Goal: Information Seeking & Learning: Find specific page/section

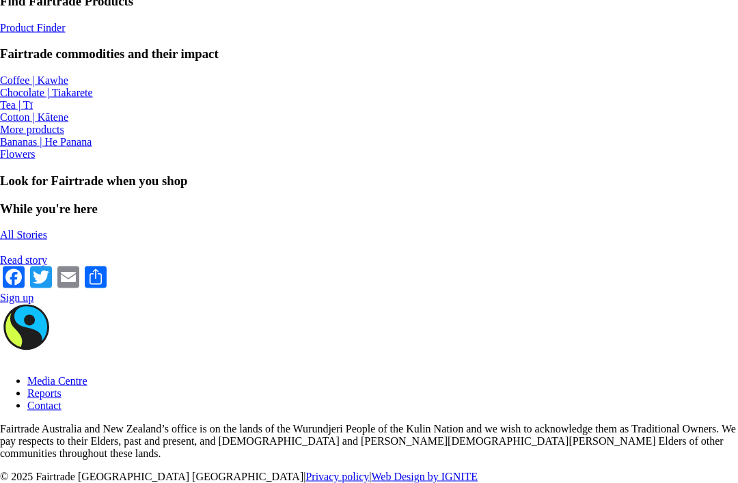
scroll to position [1076, 0]
click at [643, 136] on div at bounding box center [369, 136] width 738 height 0
click at [380, 124] on div at bounding box center [369, 124] width 738 height 0
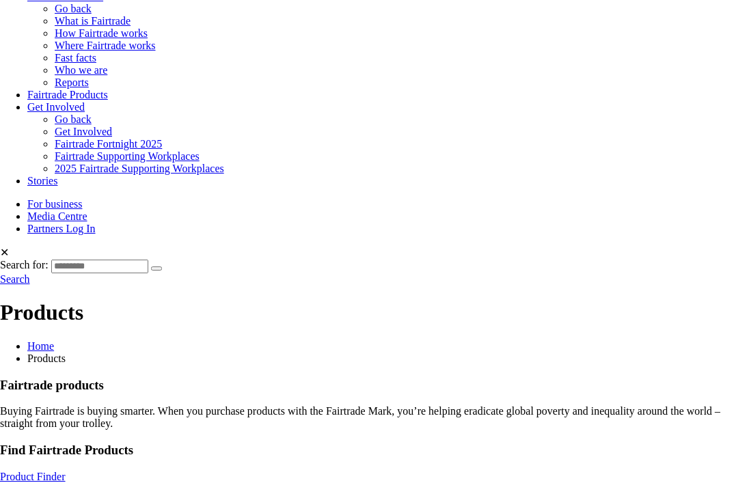
scroll to position [496, 0]
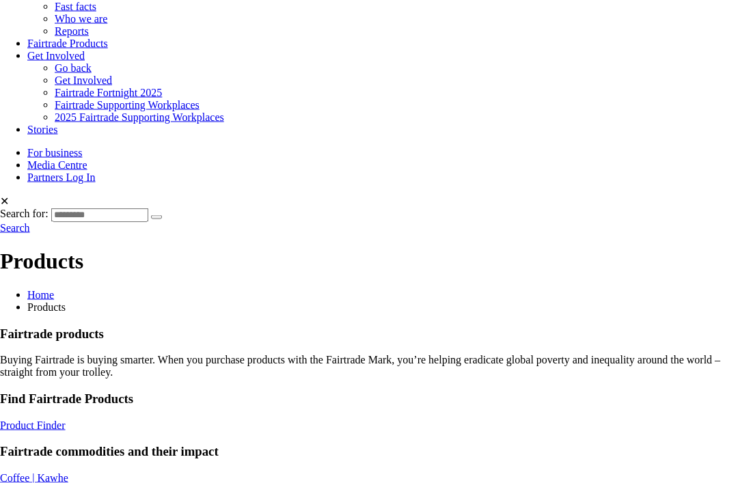
click at [66, 419] on link "Product Finder" at bounding box center [33, 425] width 66 height 12
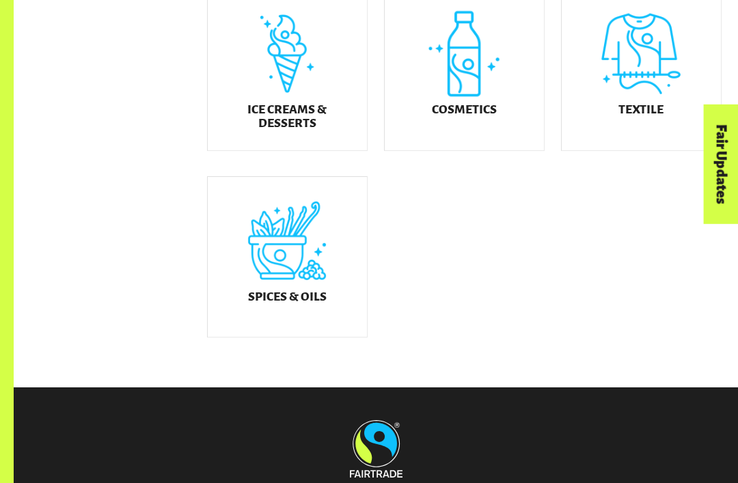
scroll to position [755, 0]
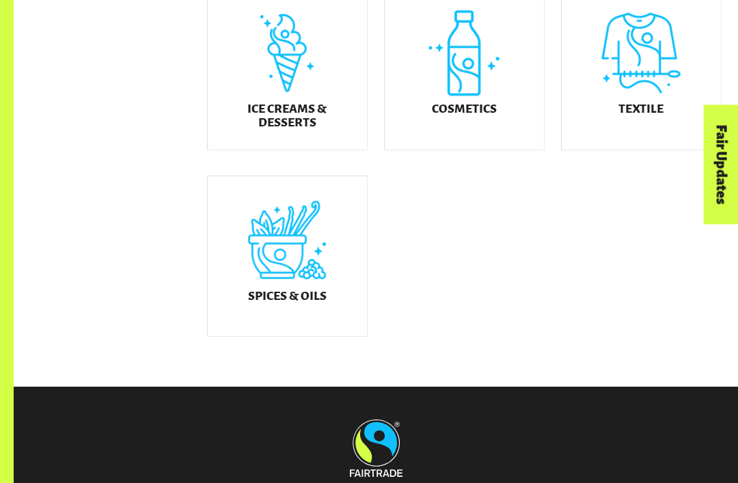
click at [293, 119] on h5 "Ice Creams & Desserts" at bounding box center [287, 115] width 137 height 27
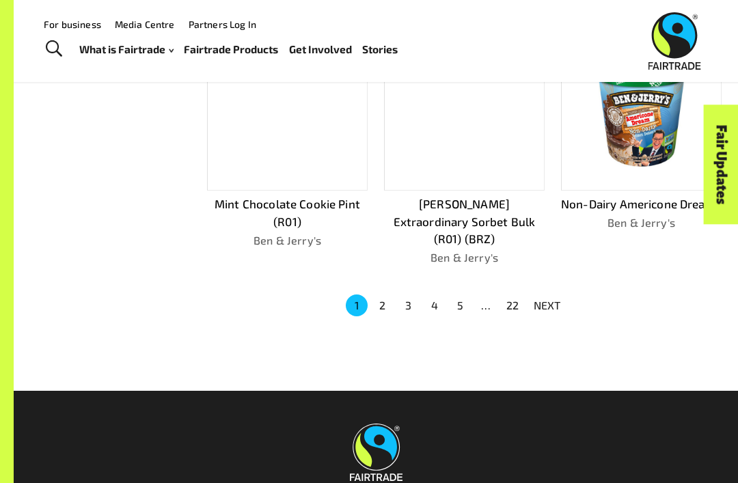
scroll to position [810, 0]
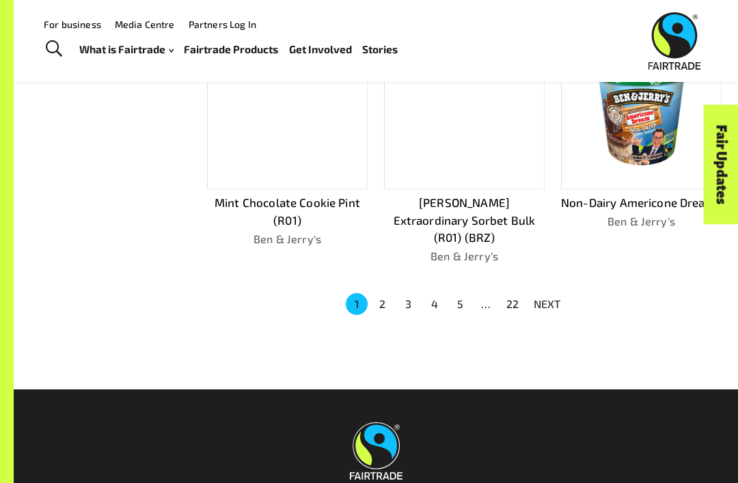
click at [404, 293] on button "3" at bounding box center [409, 304] width 22 height 22
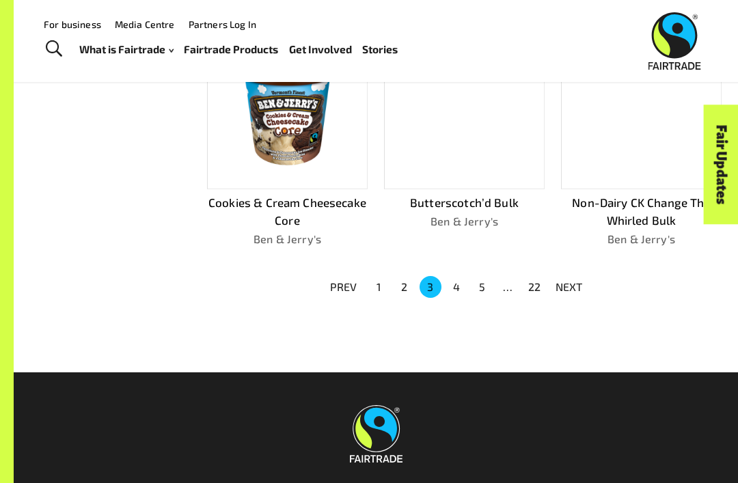
click at [404, 277] on button "2" at bounding box center [405, 287] width 22 height 22
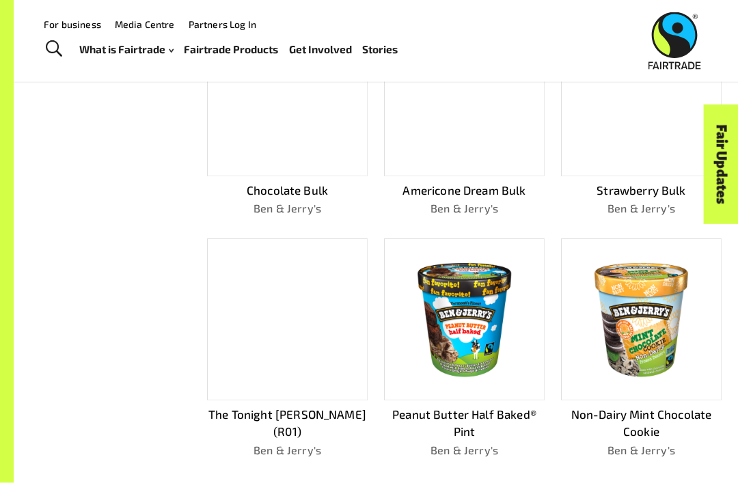
scroll to position [579, 0]
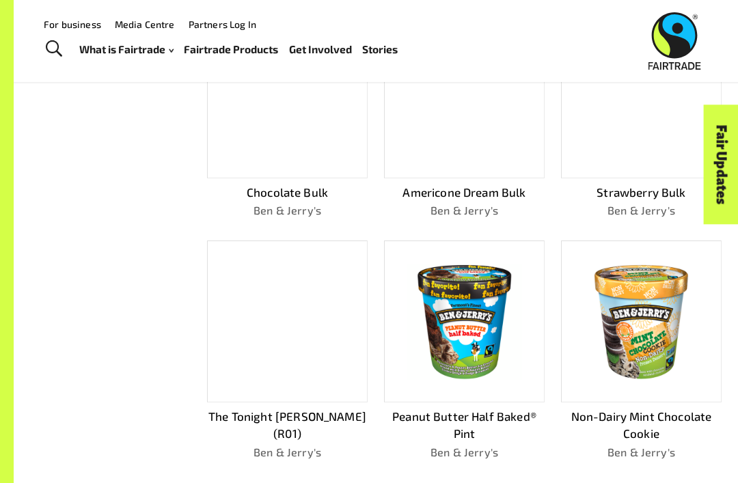
click at [533, 482] on div "Showing 193 products. Pontch’s Mix, 4 oz Ben & Jerry's Non Dairy Chocolate Chip…" at bounding box center [456, 121] width 531 height 837
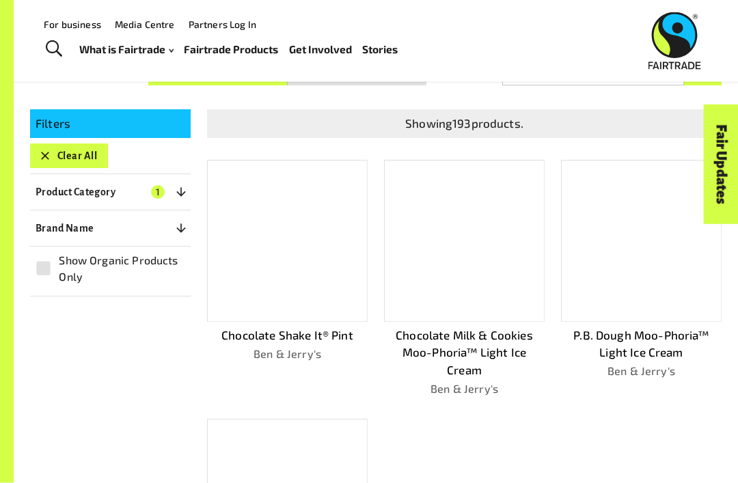
scroll to position [184, 0]
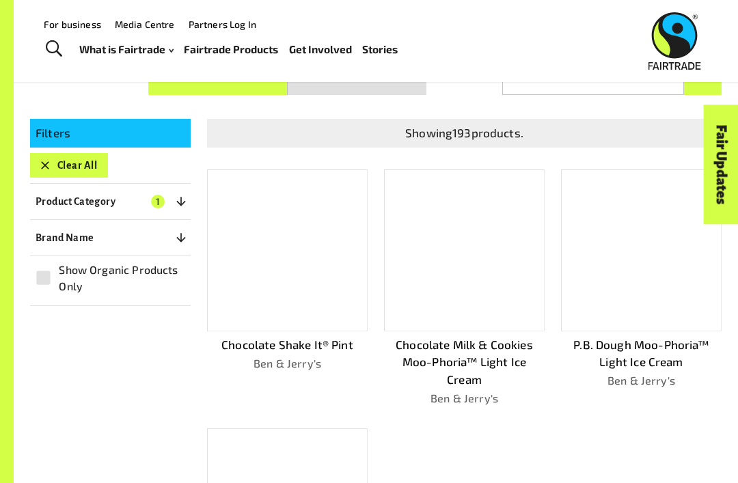
click at [48, 200] on p "Product Category" at bounding box center [76, 201] width 80 height 16
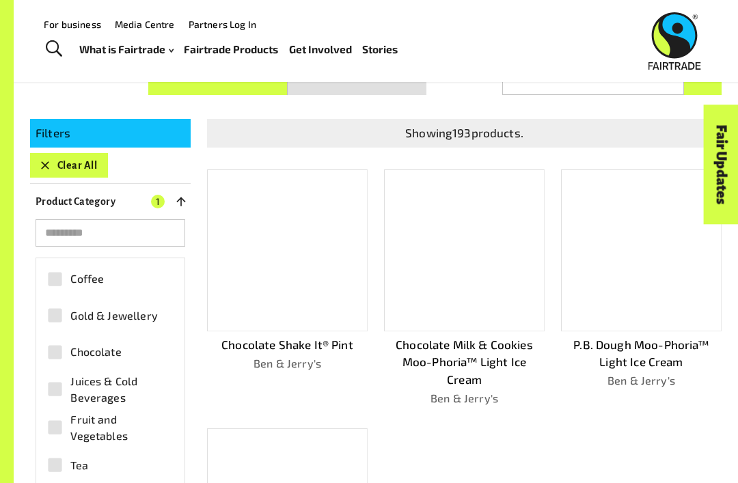
click at [44, 194] on p "Product Category" at bounding box center [76, 201] width 80 height 16
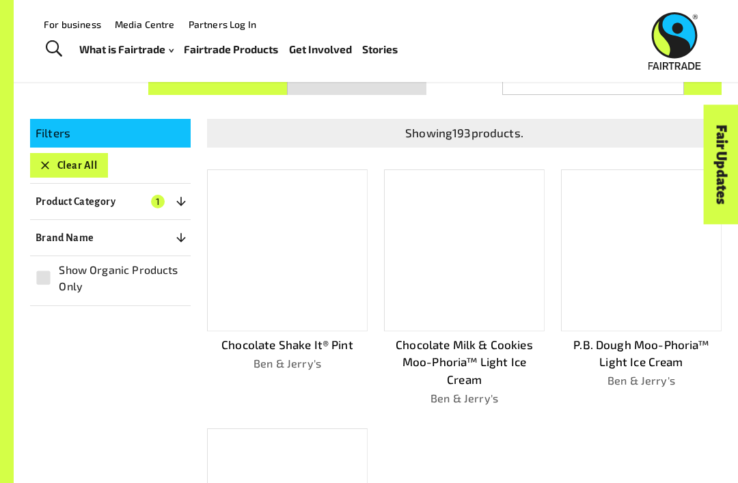
click at [166, 233] on button "Brand Name 0" at bounding box center [110, 237] width 161 height 25
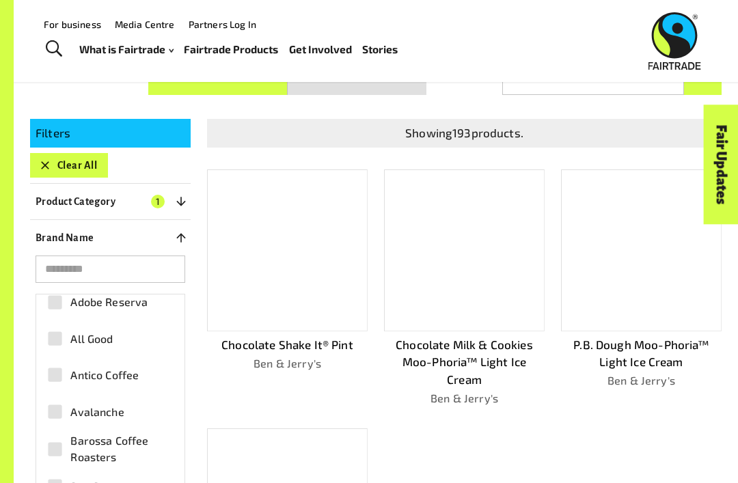
scroll to position [83, 0]
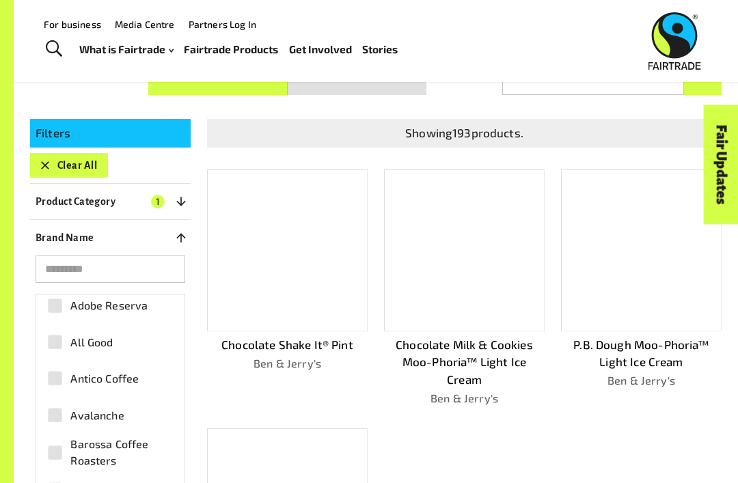
click at [115, 339] on label "All Good" at bounding box center [103, 342] width 126 height 31
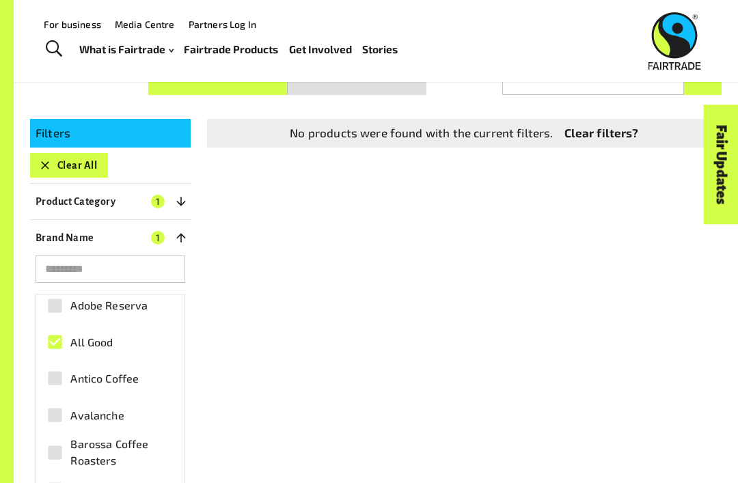
click at [90, 303] on span "Adobe Reserva" at bounding box center [108, 305] width 77 height 16
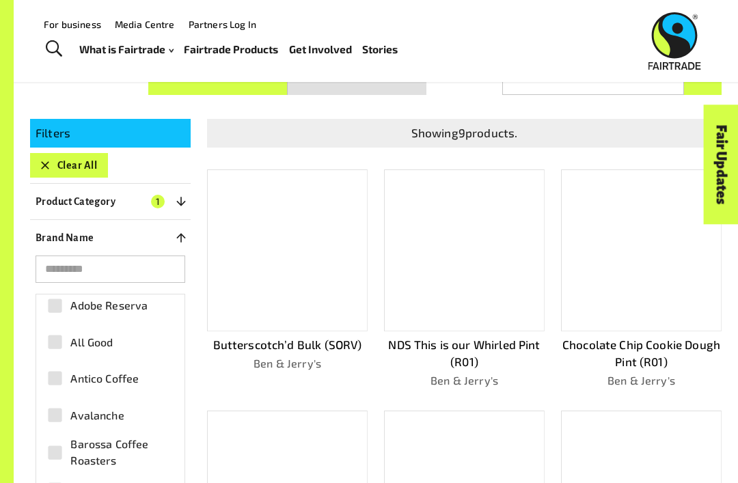
click at [125, 273] on input "search" at bounding box center [111, 269] width 150 height 27
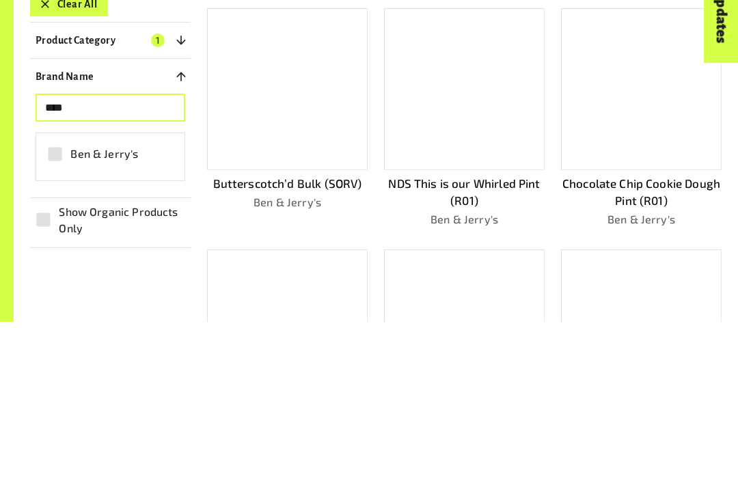
scroll to position [346, 0]
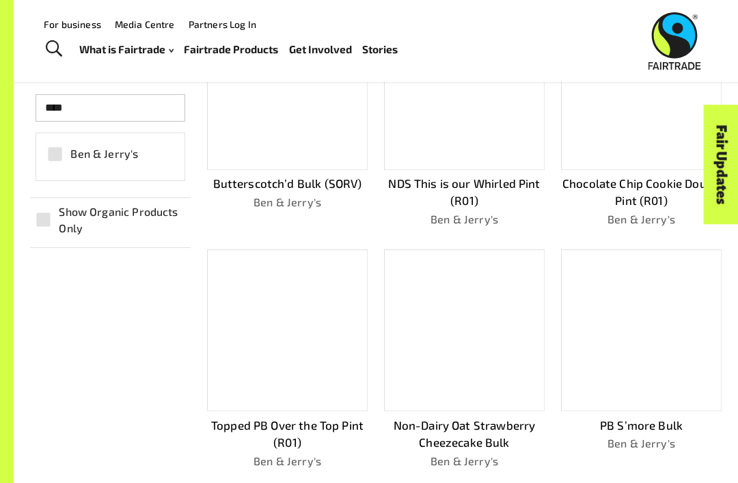
click at [64, 100] on input "***" at bounding box center [111, 107] width 150 height 27
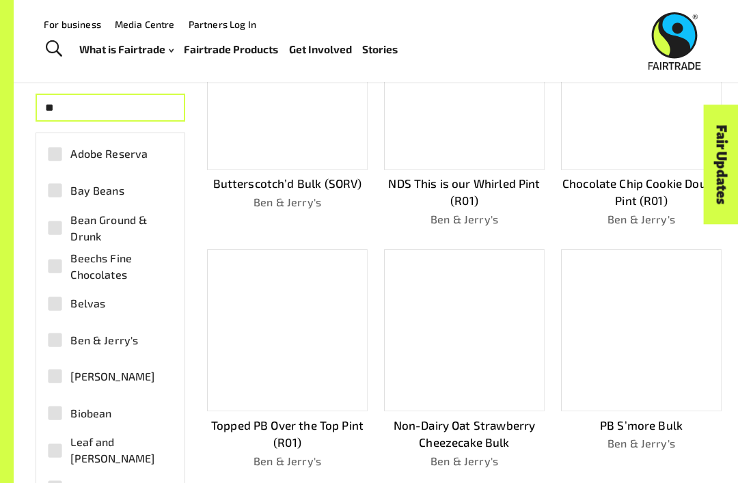
type input "*"
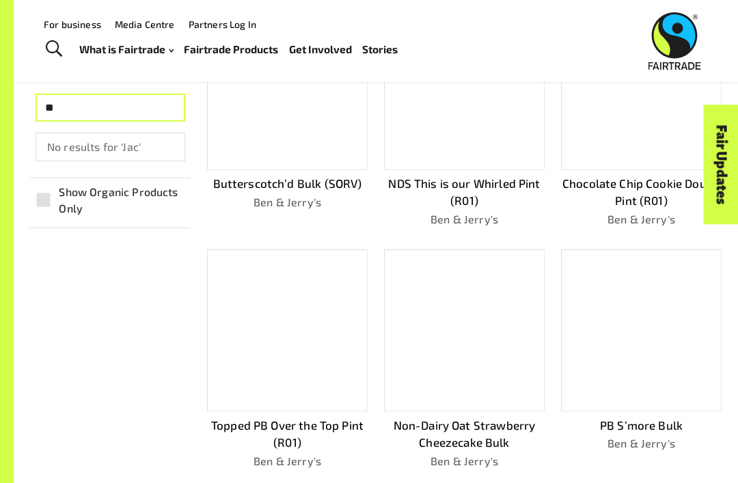
type input "*"
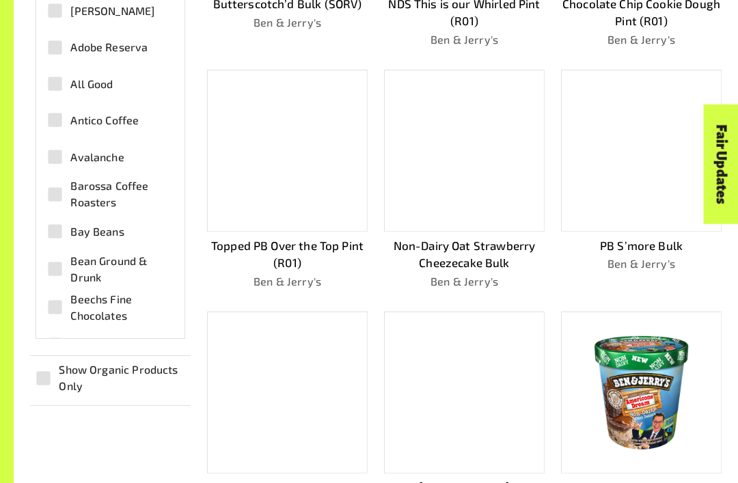
scroll to position [878, 0]
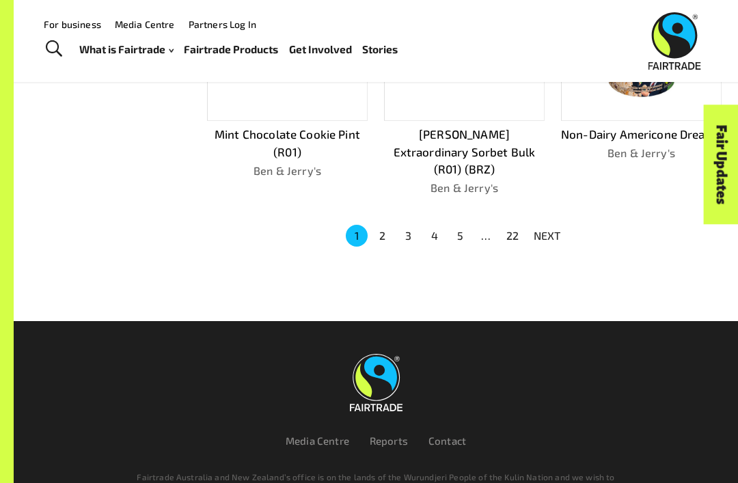
click at [381, 225] on button "2" at bounding box center [383, 236] width 22 height 22
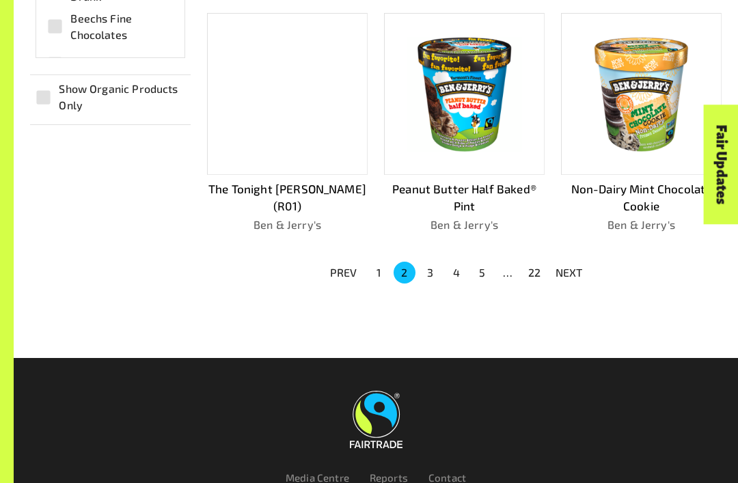
scroll to position [861, 0]
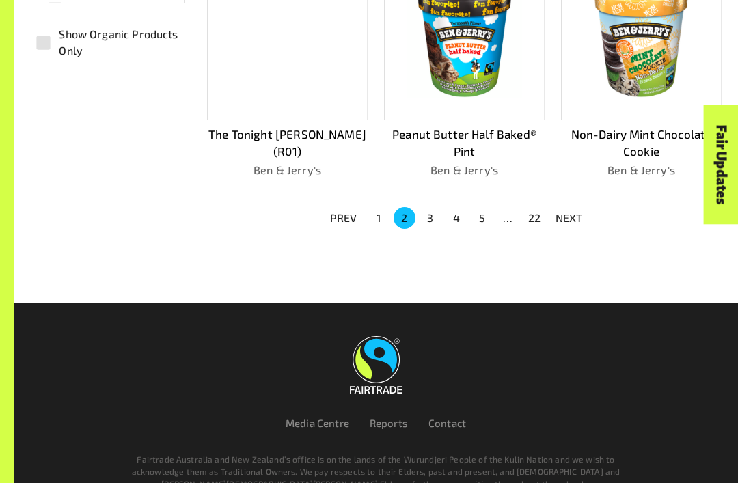
click at [437, 211] on button "3" at bounding box center [430, 218] width 22 height 22
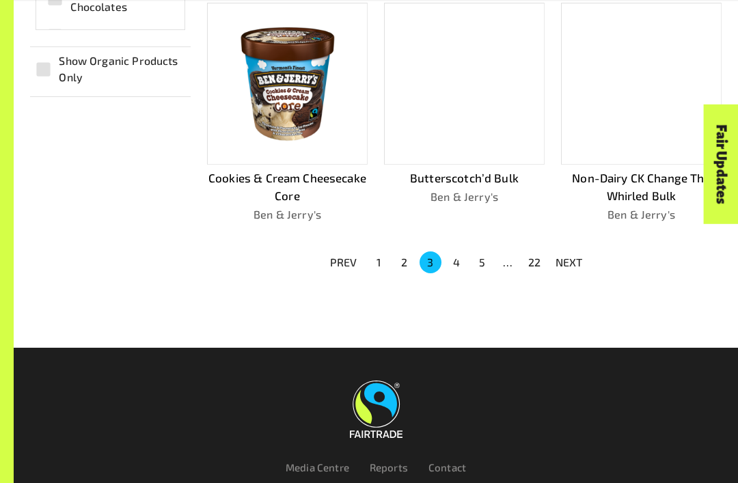
scroll to position [878, 0]
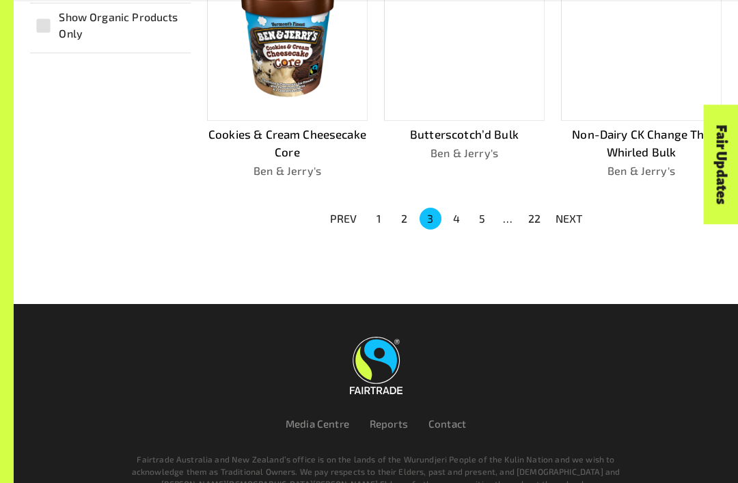
click at [459, 214] on button "4" at bounding box center [456, 219] width 22 height 22
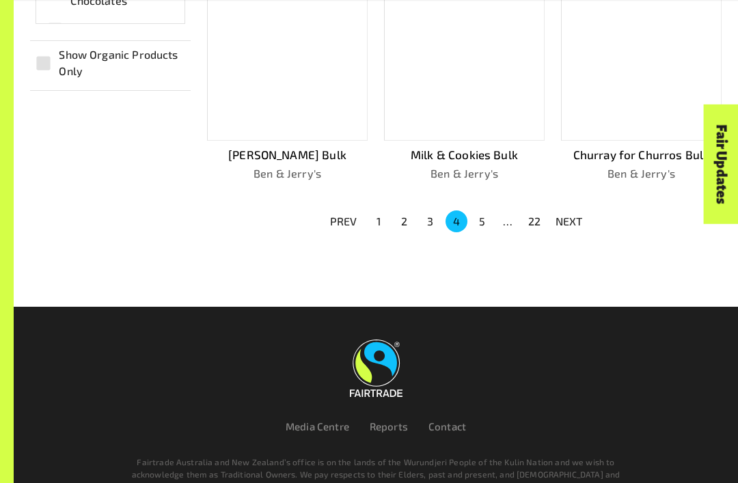
scroll to position [844, 0]
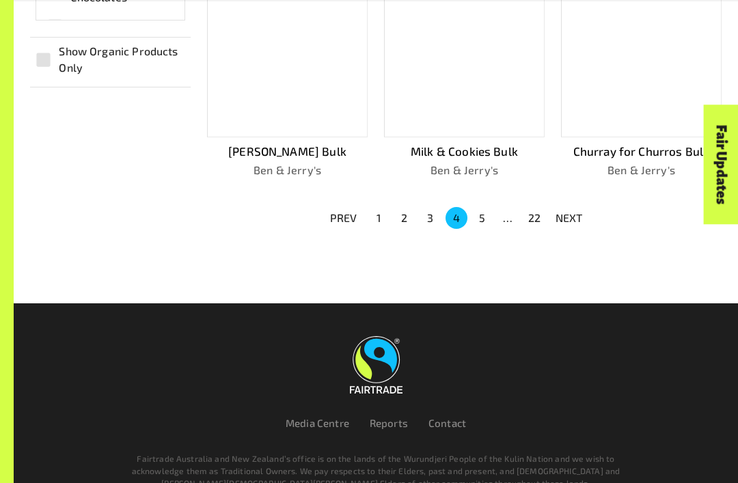
click at [488, 207] on button "5" at bounding box center [482, 218] width 22 height 22
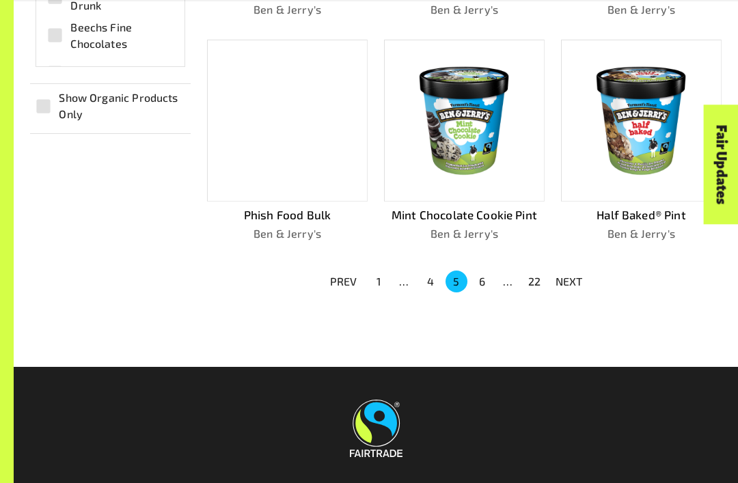
scroll to position [861, 0]
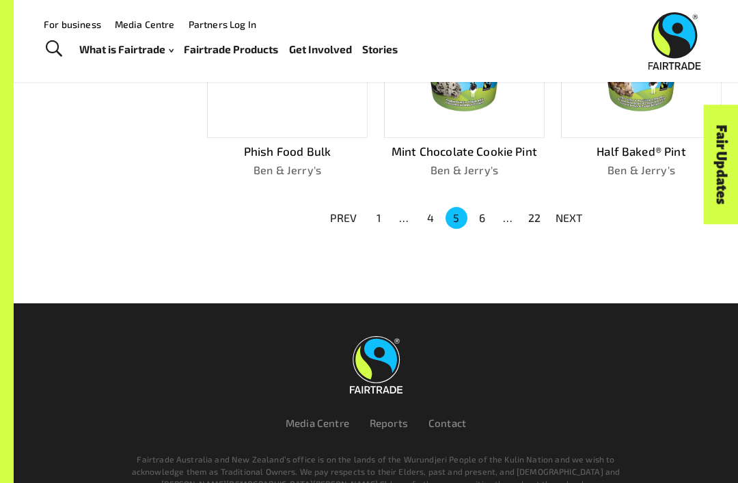
click at [504, 212] on div "…" at bounding box center [508, 218] width 22 height 16
click at [579, 210] on p "NEXT" at bounding box center [568, 218] width 27 height 16
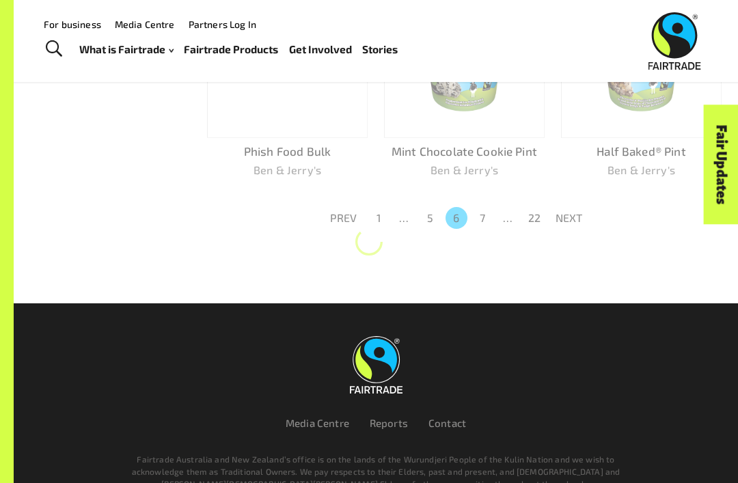
click at [581, 210] on p "NEXT" at bounding box center [568, 218] width 27 height 16
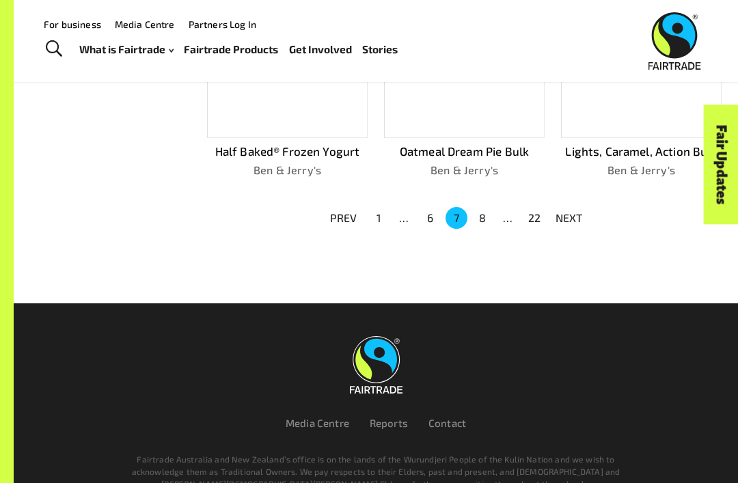
click at [576, 210] on p "NEXT" at bounding box center [568, 218] width 27 height 16
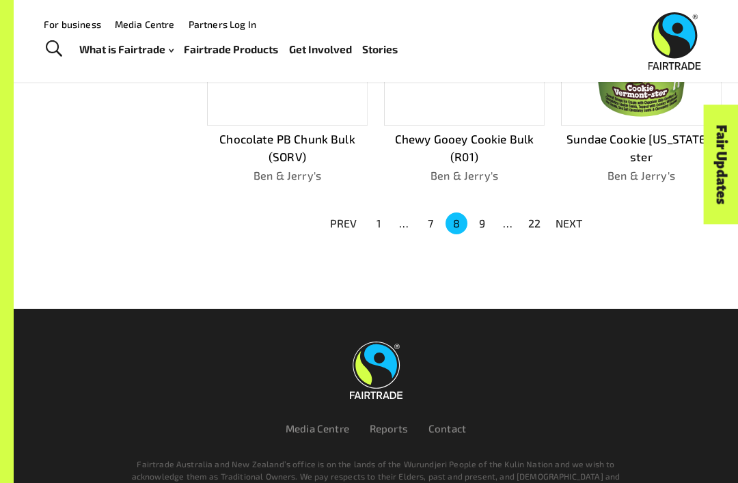
scroll to position [851, 0]
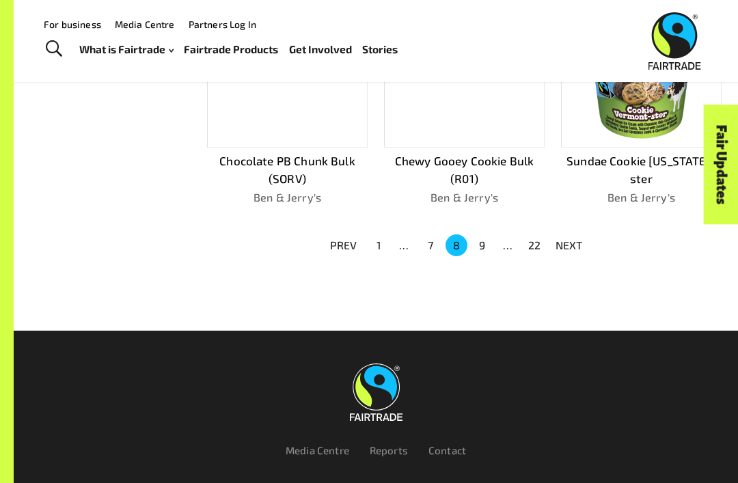
click at [571, 243] on p "NEXT" at bounding box center [568, 245] width 27 height 16
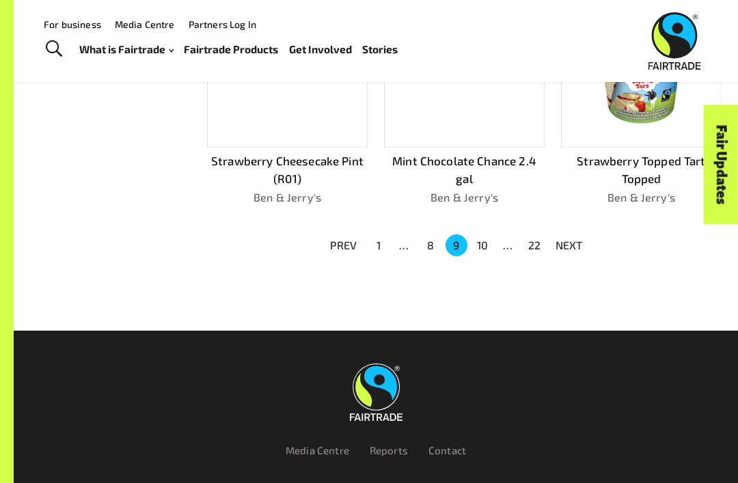
click at [581, 237] on p "NEXT" at bounding box center [568, 245] width 27 height 16
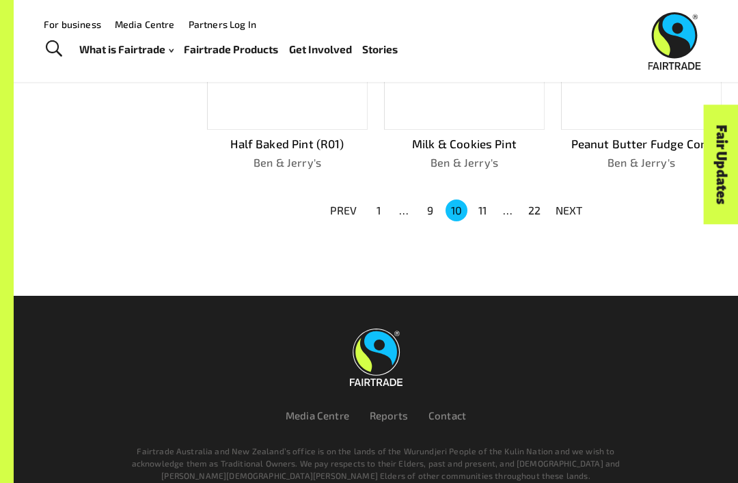
scroll to position [844, 0]
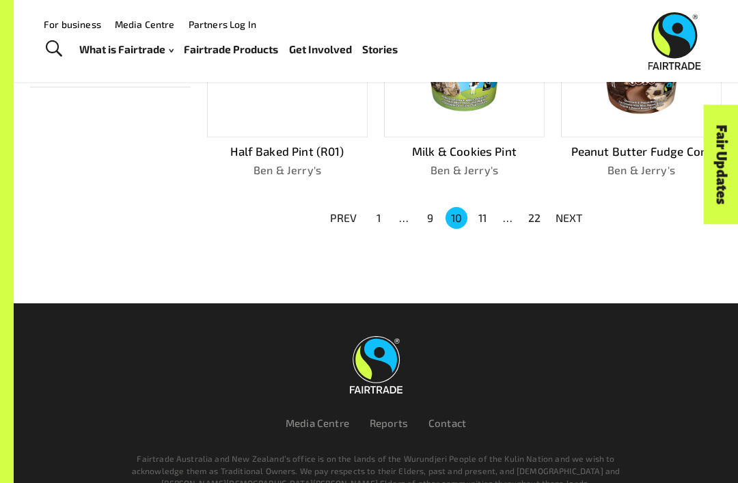
click at [568, 214] on p "NEXT" at bounding box center [568, 218] width 27 height 16
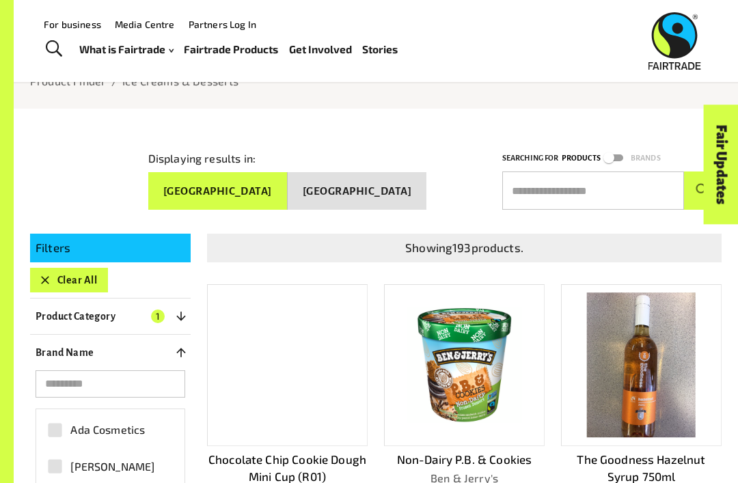
scroll to position [0, 0]
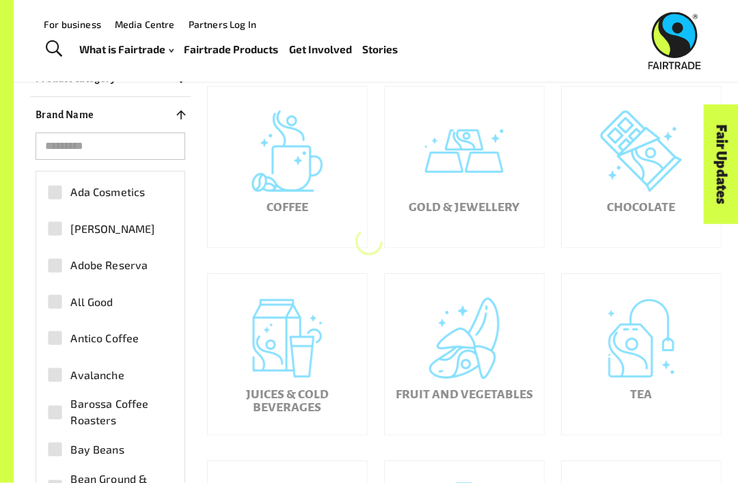
scroll to position [281, 0]
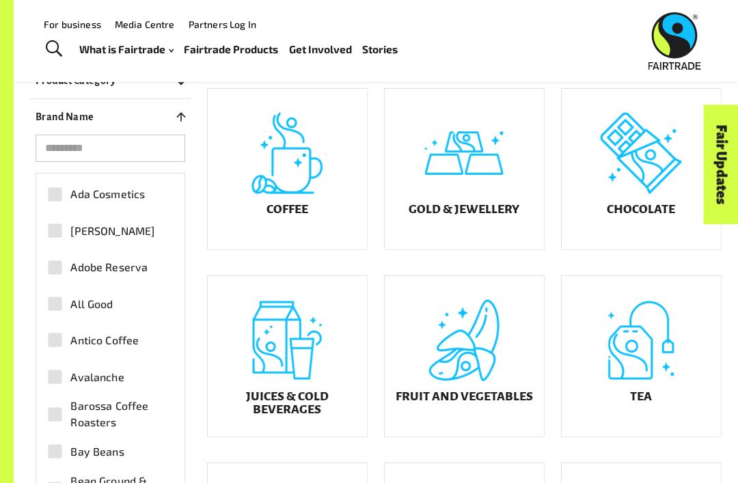
click at [447, 403] on h5 "Fruit and Vegetables" at bounding box center [464, 397] width 137 height 14
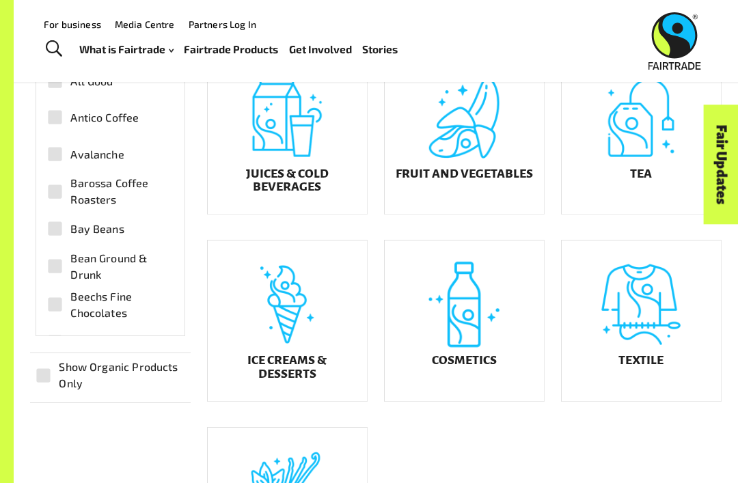
click at [495, 181] on h5 "Fruit and Vegetables" at bounding box center [464, 174] width 137 height 14
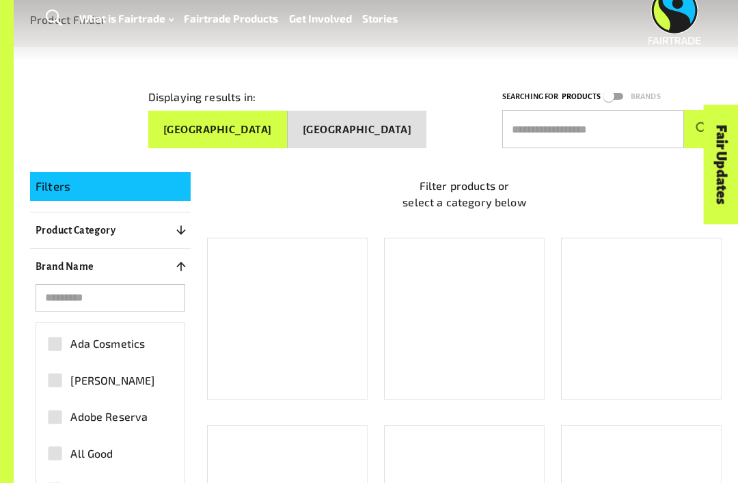
scroll to position [178, 0]
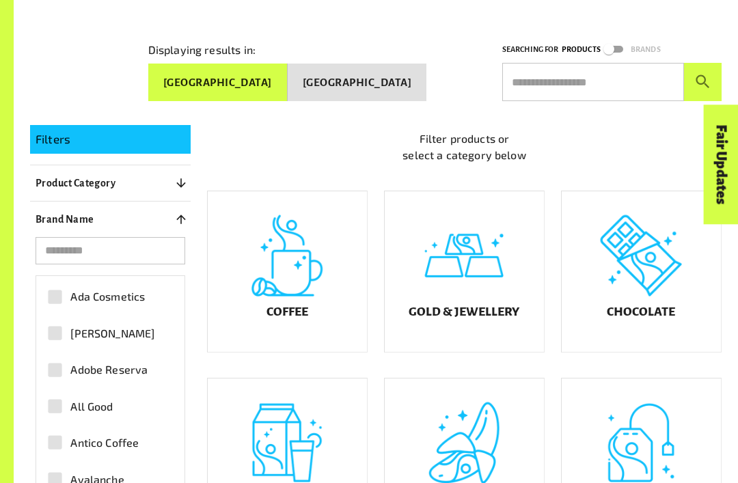
click at [314, 352] on div "Coffee" at bounding box center [287, 271] width 159 height 161
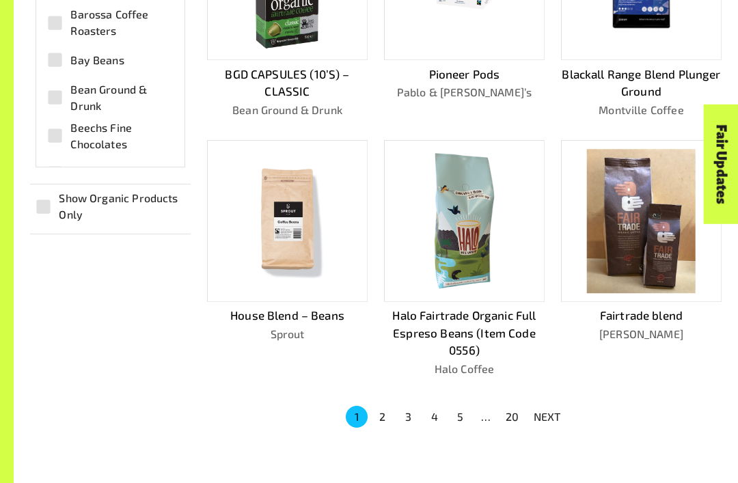
scroll to position [698, 0]
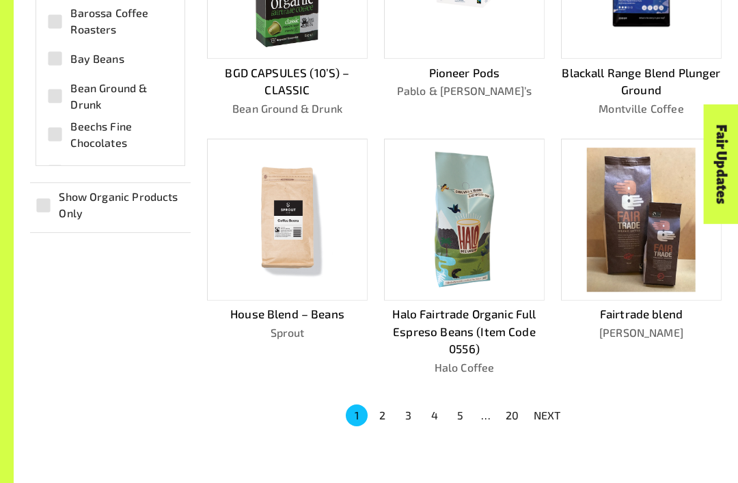
click at [555, 408] on p "NEXT" at bounding box center [547, 416] width 27 height 16
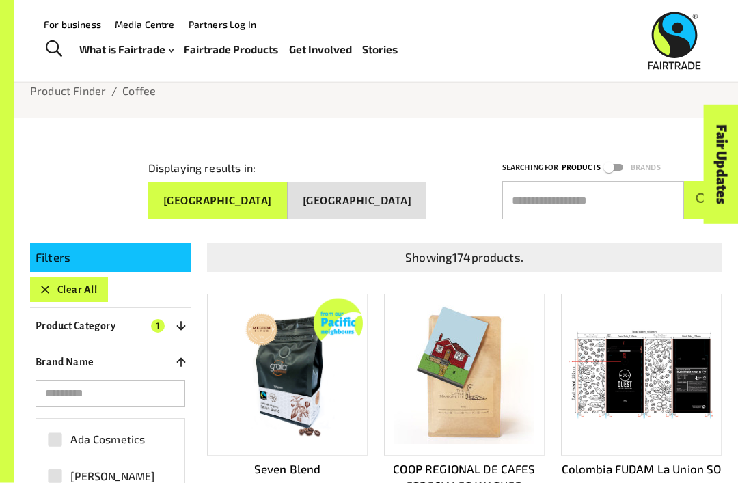
scroll to position [0, 0]
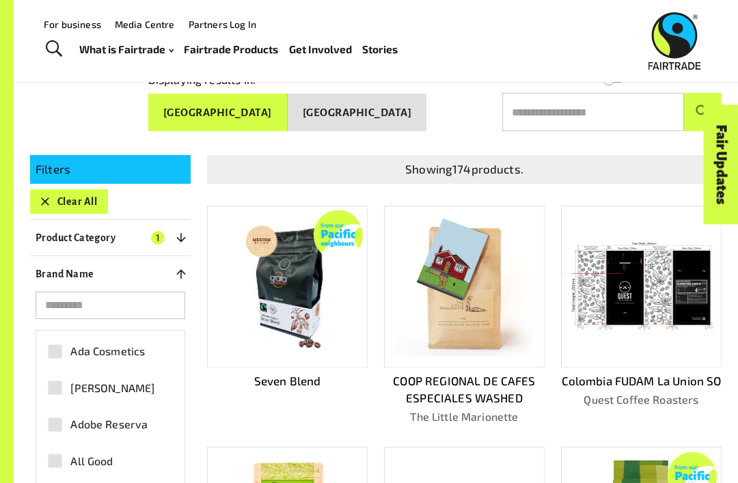
click at [70, 296] on input "search" at bounding box center [111, 305] width 150 height 27
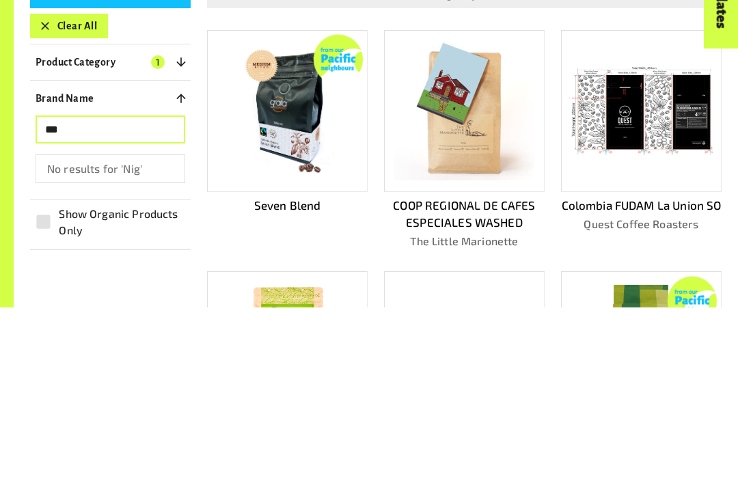
scroll to position [324, 0]
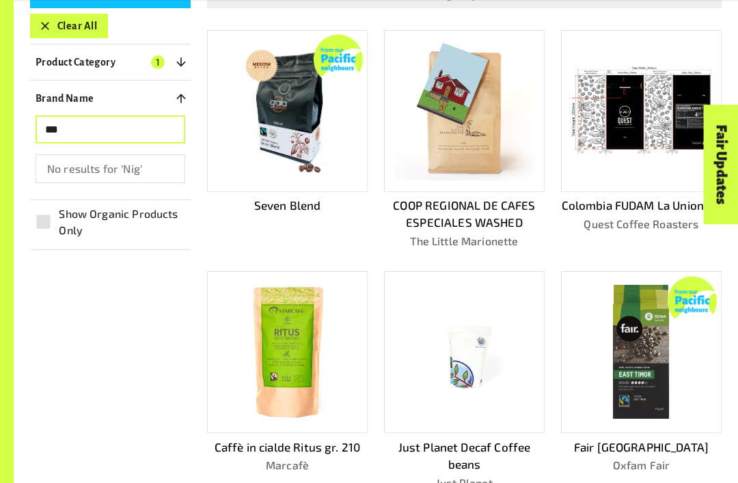
click at [74, 128] on input "***" at bounding box center [111, 129] width 150 height 27
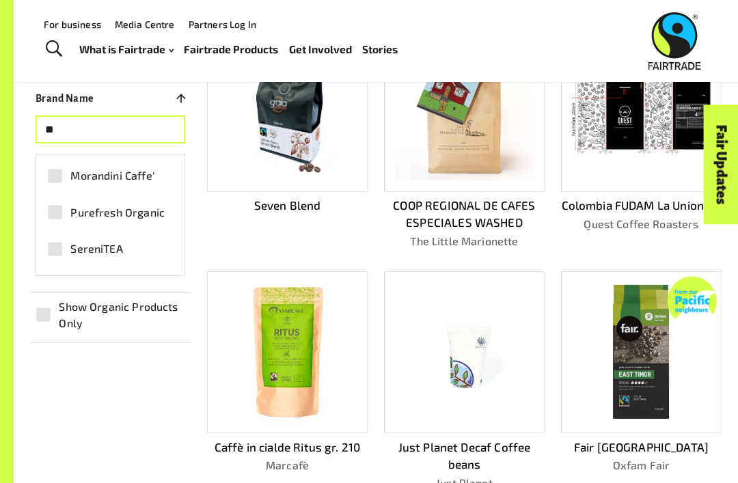
type input "*"
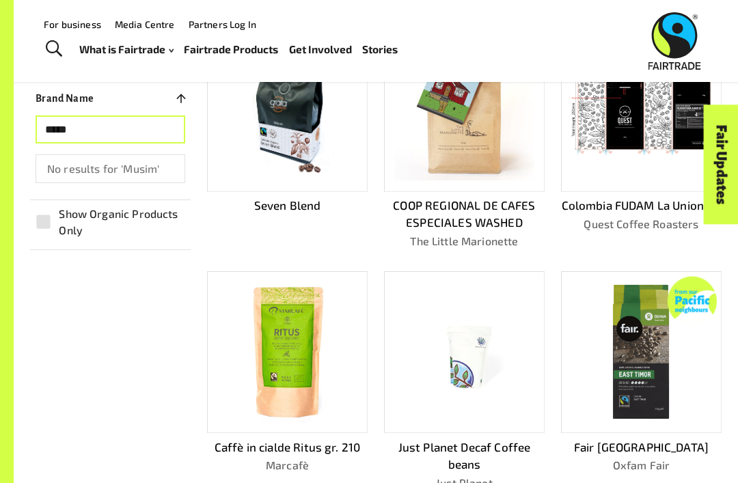
type input "*****"
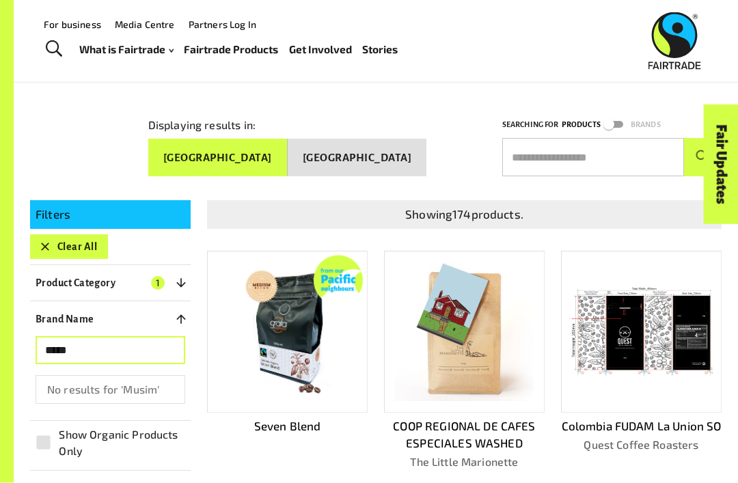
scroll to position [0, 0]
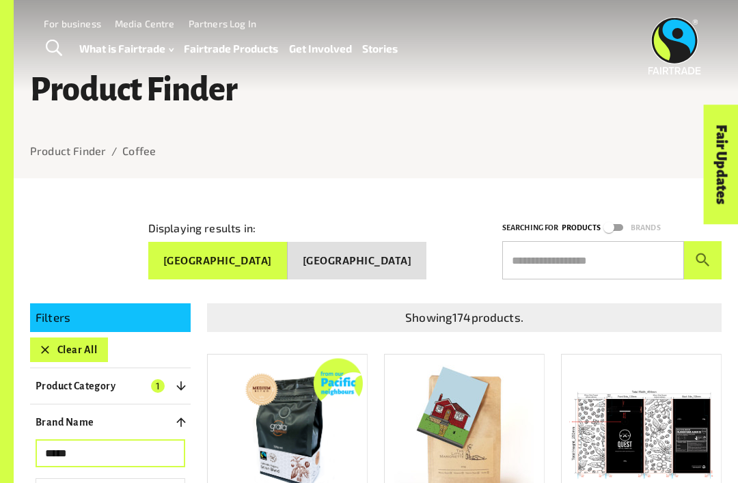
click at [572, 246] on input "text" at bounding box center [593, 260] width 182 height 38
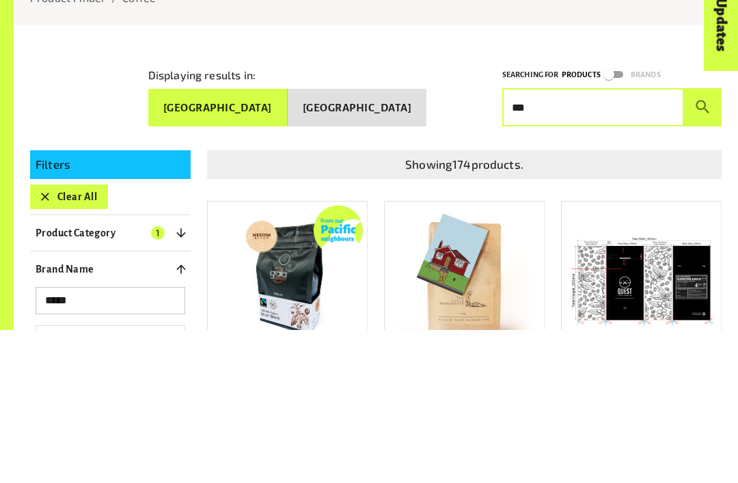
click at [708, 241] on button "submit" at bounding box center [703, 260] width 38 height 38
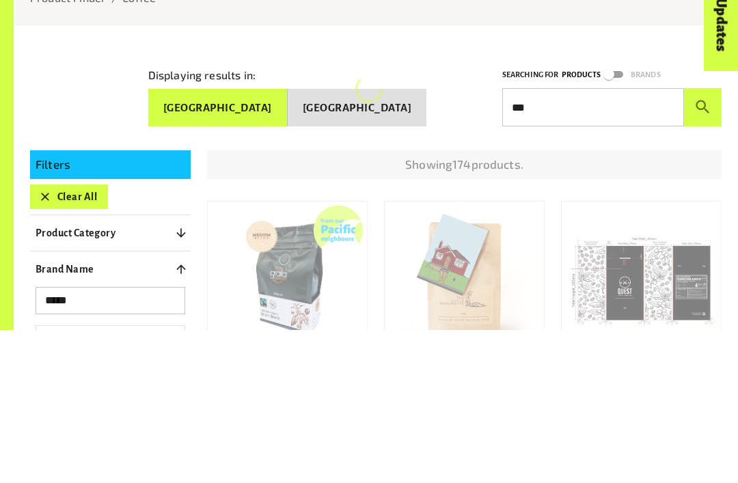
scroll to position [153, 0]
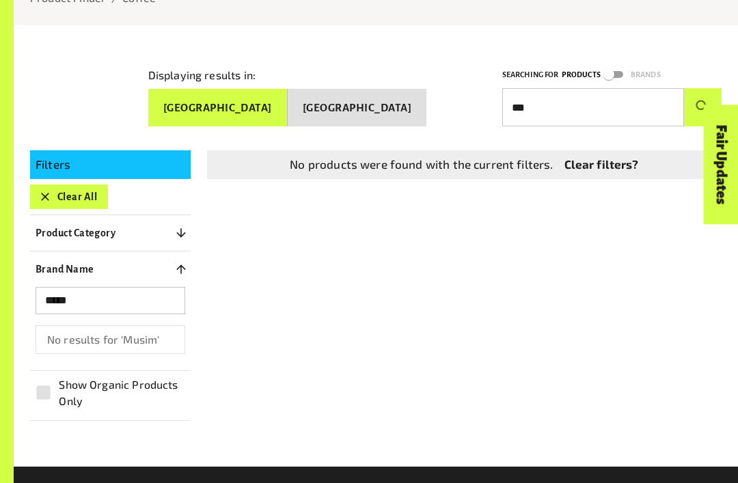
click at [579, 113] on input "**" at bounding box center [593, 107] width 182 height 38
type input "**"
click at [704, 102] on icon "submit" at bounding box center [702, 107] width 14 height 14
click at [550, 98] on input "****" at bounding box center [593, 107] width 182 height 38
type input "*"
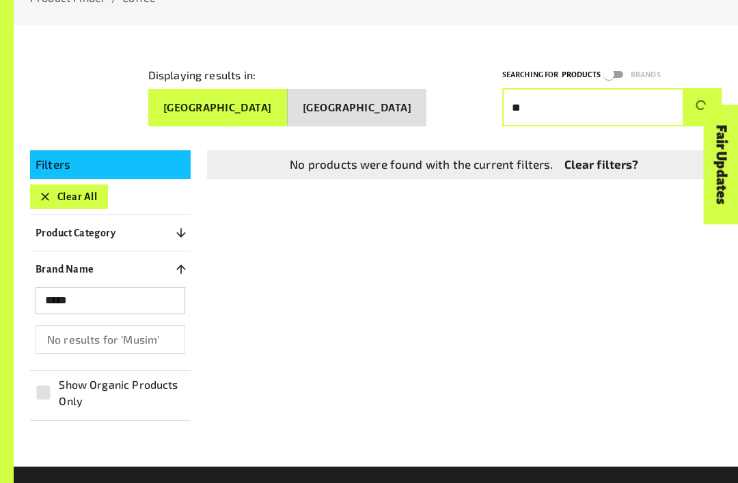
type input "*"
click at [142, 294] on input "*****" at bounding box center [111, 300] width 150 height 27
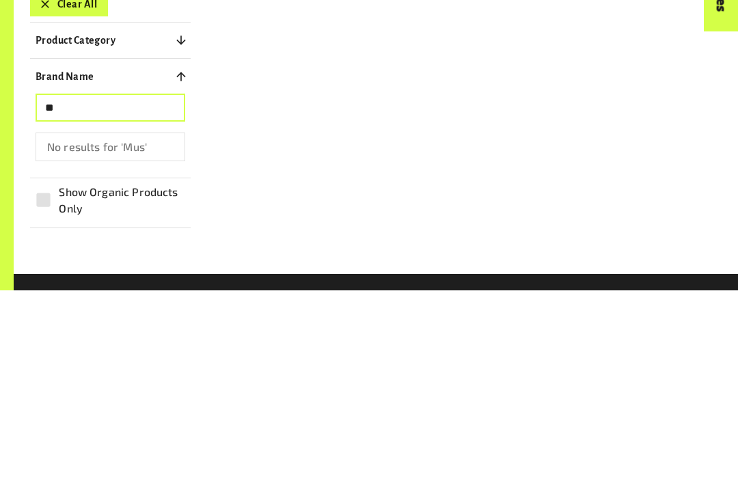
type input "*"
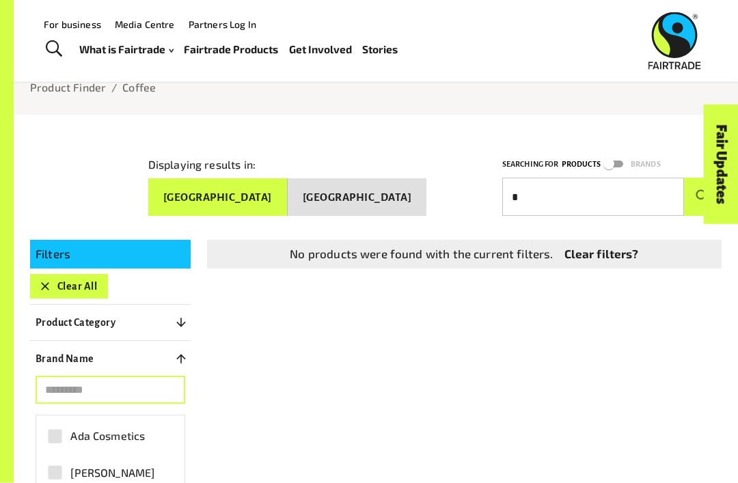
scroll to position [0, 0]
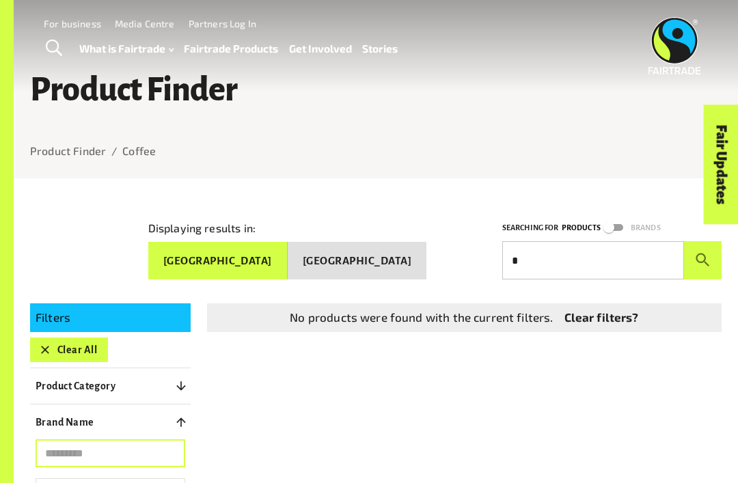
click at [557, 254] on input "*" at bounding box center [593, 260] width 182 height 38
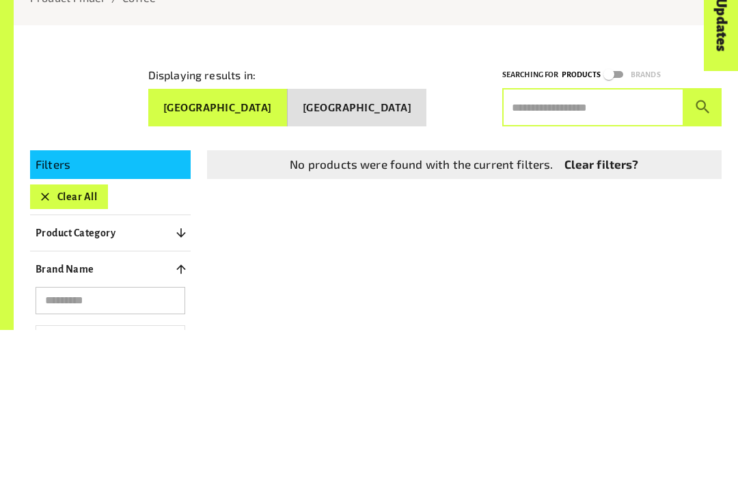
scroll to position [153, 0]
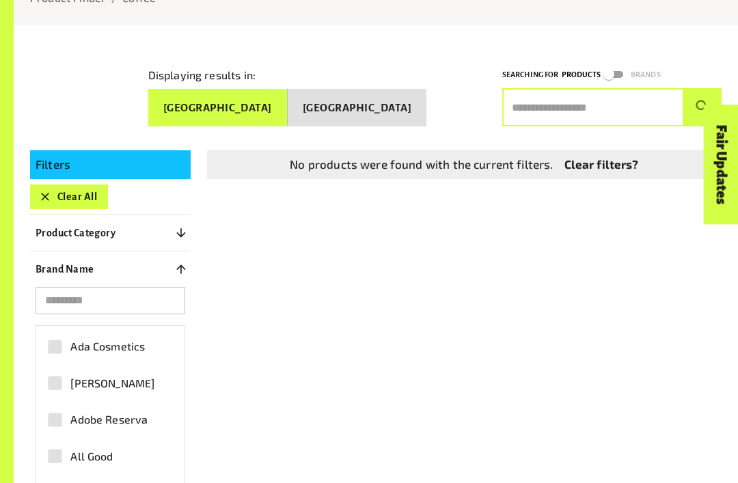
click at [708, 100] on icon "submit" at bounding box center [702, 107] width 18 height 18
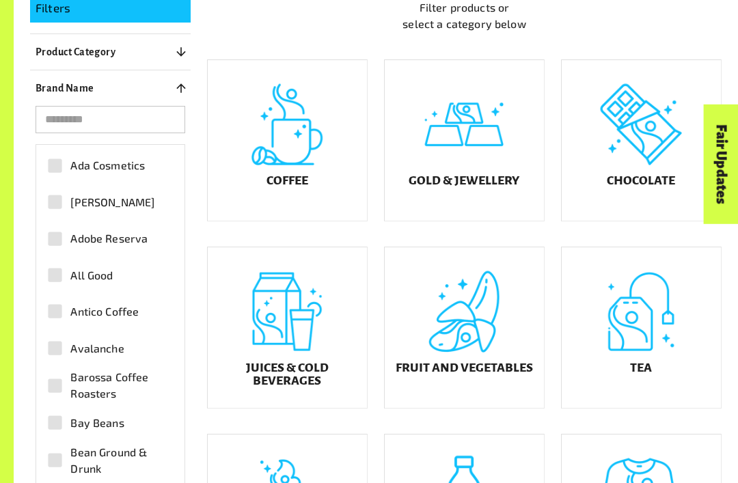
scroll to position [311, 0]
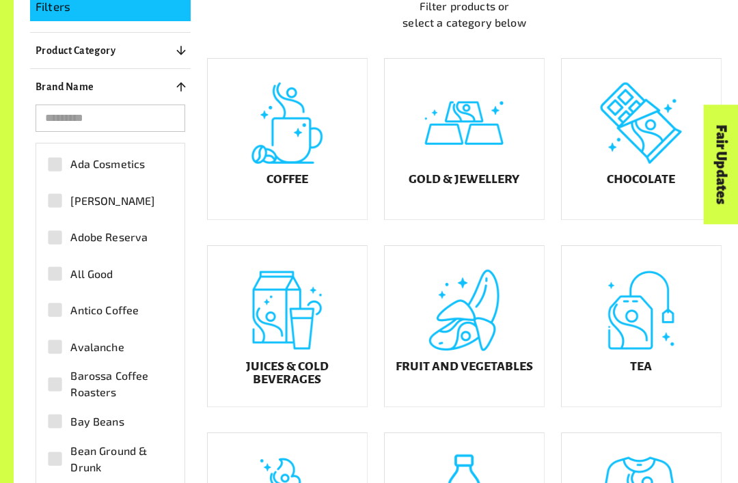
click at [448, 391] on div "Fruit and Vegetables" at bounding box center [464, 326] width 159 height 161
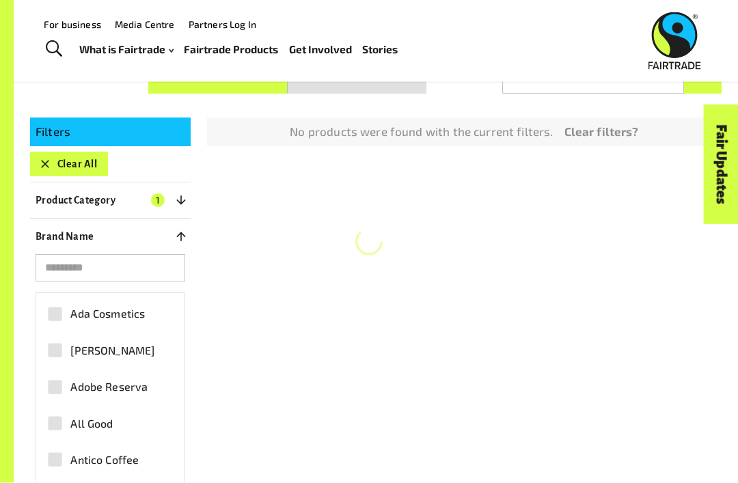
scroll to position [178, 0]
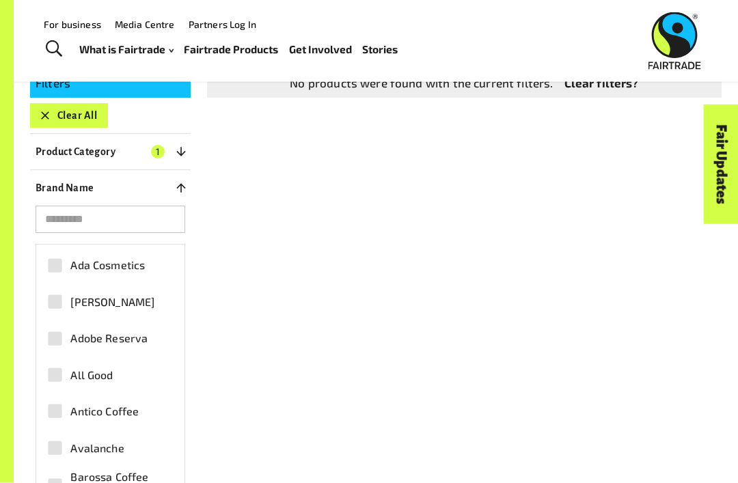
click at [64, 109] on button "Clear All" at bounding box center [69, 116] width 78 height 25
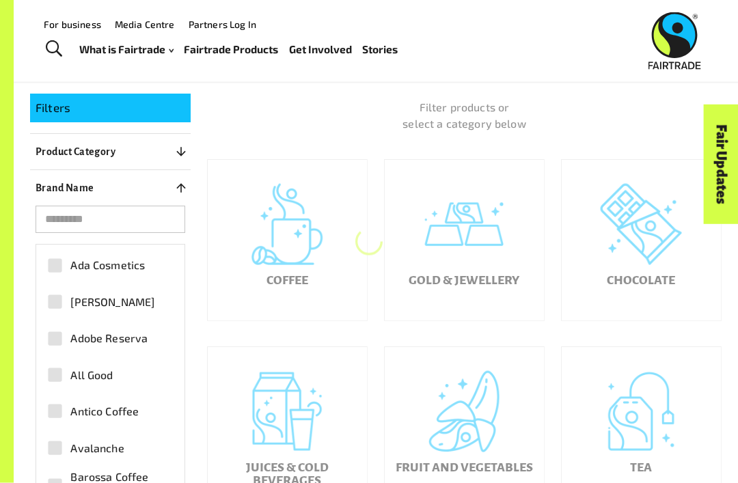
scroll to position [178, 0]
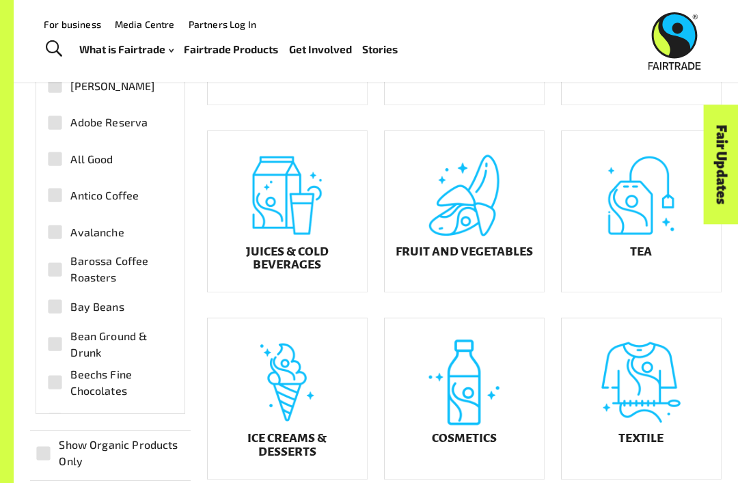
click at [511, 259] on h5 "Fruit and Vegetables" at bounding box center [464, 252] width 137 height 14
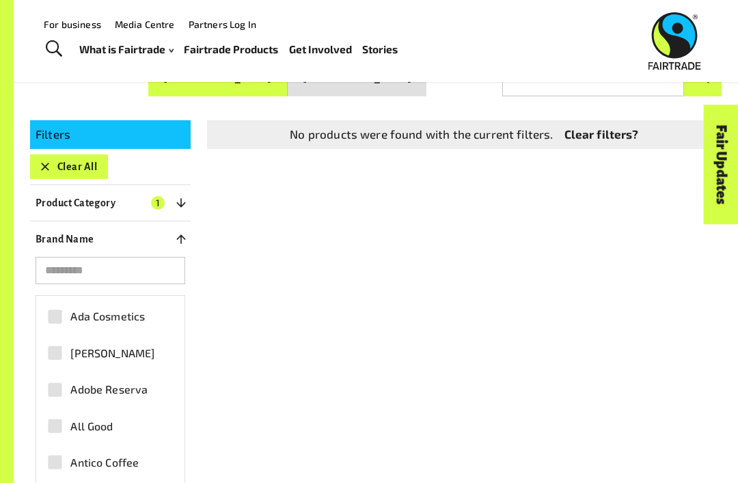
scroll to position [178, 0]
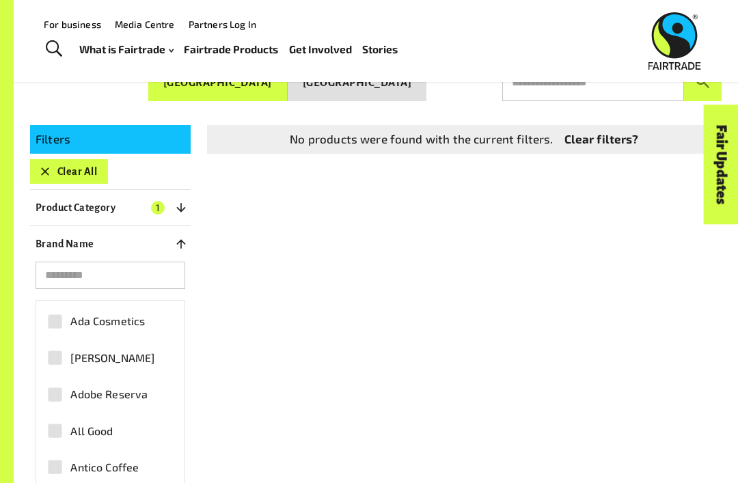
click at [141, 206] on button "Product Category 1" at bounding box center [110, 207] width 161 height 25
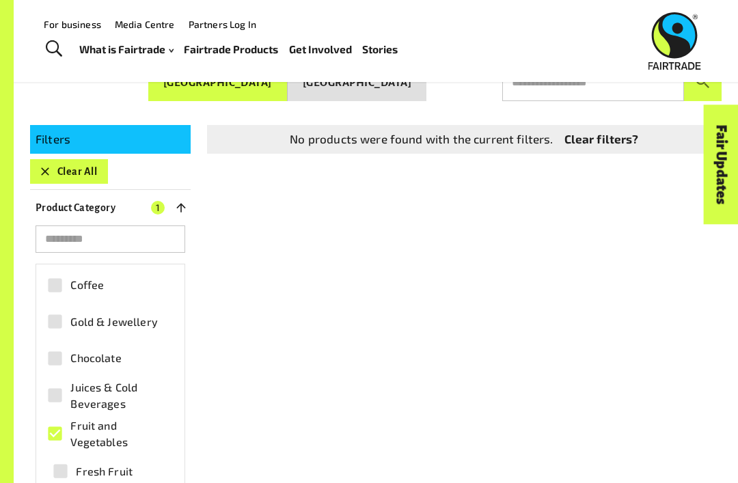
click at [91, 294] on label "Coffee" at bounding box center [103, 285] width 126 height 31
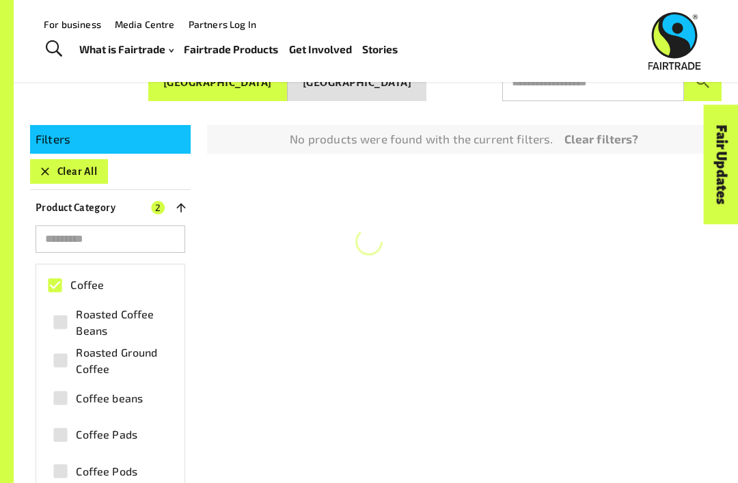
click at [100, 282] on span "Coffee" at bounding box center [86, 285] width 33 height 16
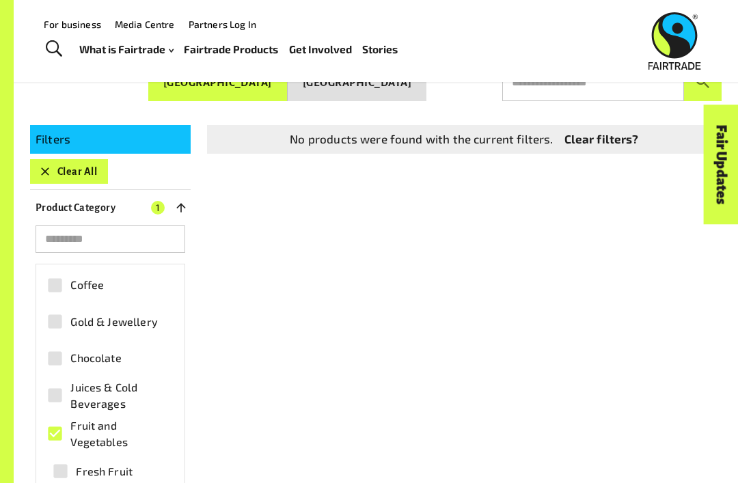
click at [124, 314] on span "Gold & Jewellery" at bounding box center [113, 322] width 87 height 16
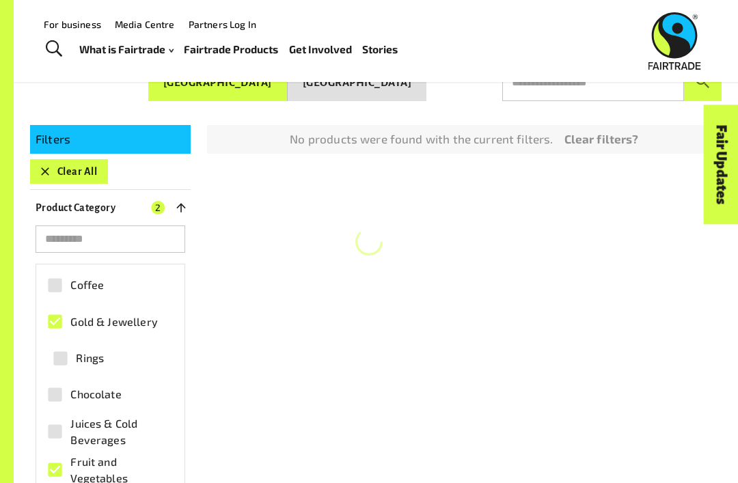
click at [133, 329] on label "Gold & Jewellery" at bounding box center [103, 321] width 126 height 31
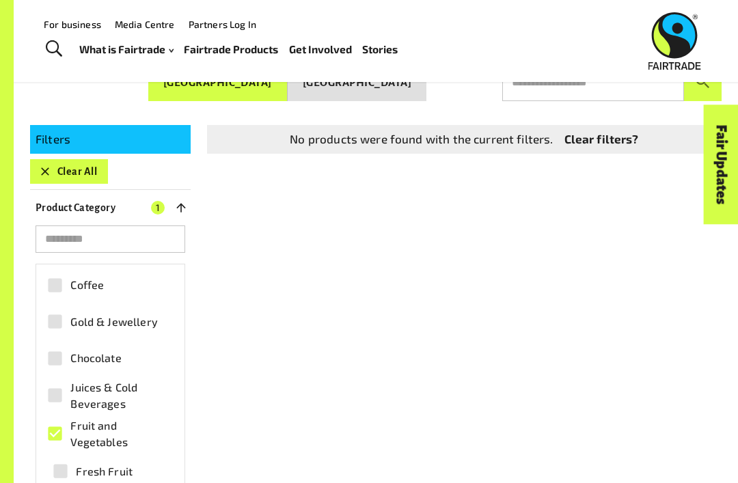
click at [116, 314] on span "Gold & Jewellery" at bounding box center [113, 322] width 87 height 16
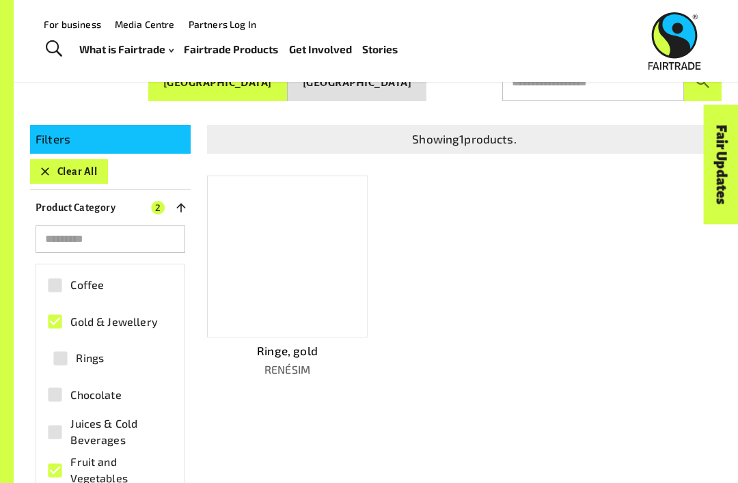
click at [118, 363] on label "Rings" at bounding box center [105, 358] width 121 height 31
click at [98, 419] on span "Juices & Cold Beverages" at bounding box center [118, 431] width 96 height 33
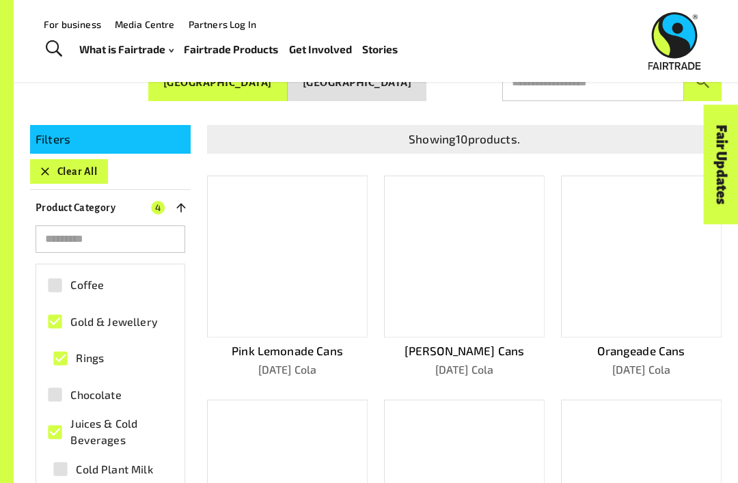
click at [115, 396] on span "Chocolate" at bounding box center [95, 395] width 51 height 16
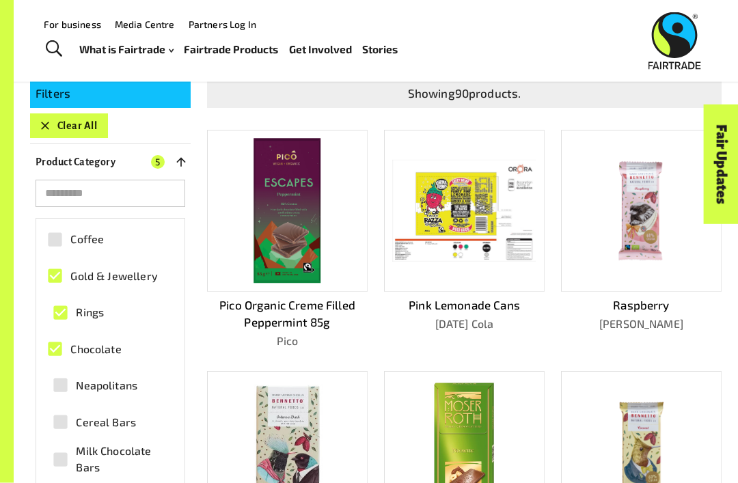
scroll to position [0, 0]
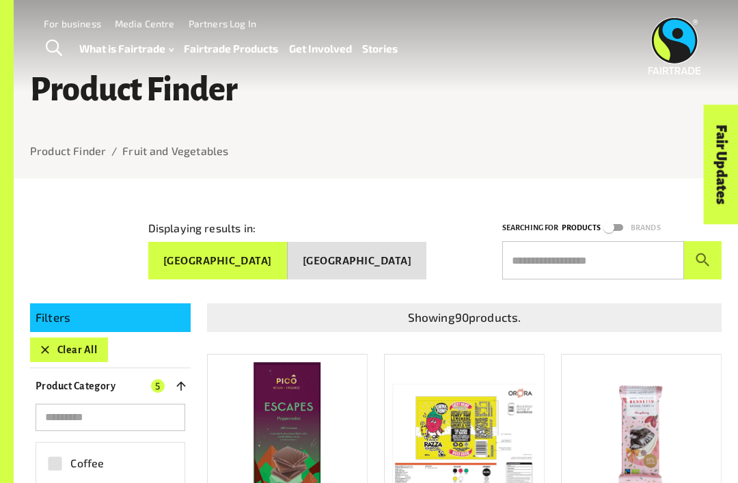
click at [594, 253] on input "text" at bounding box center [593, 260] width 182 height 38
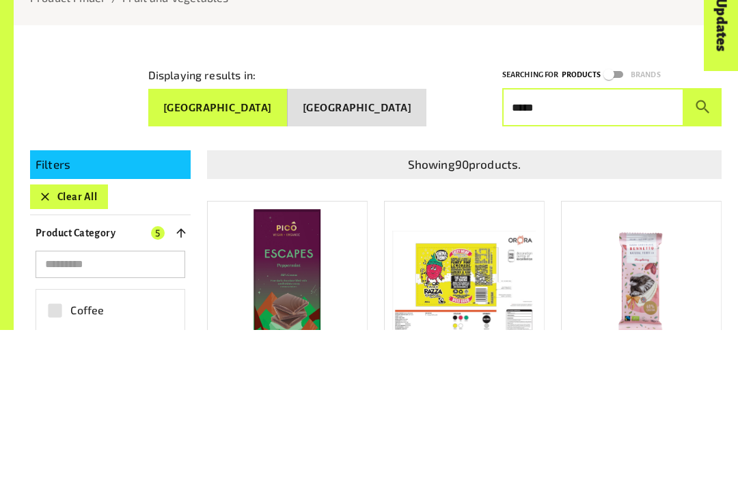
type input "*****"
click at [694, 251] on icon "submit" at bounding box center [702, 260] width 18 height 18
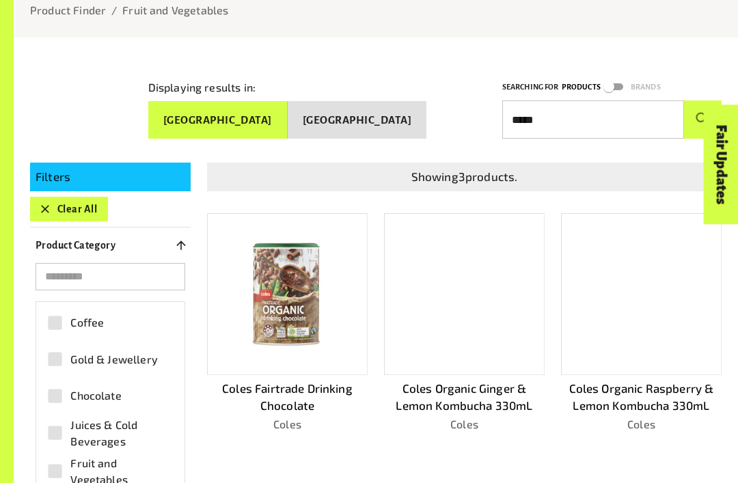
click at [512, 353] on div at bounding box center [464, 294] width 161 height 162
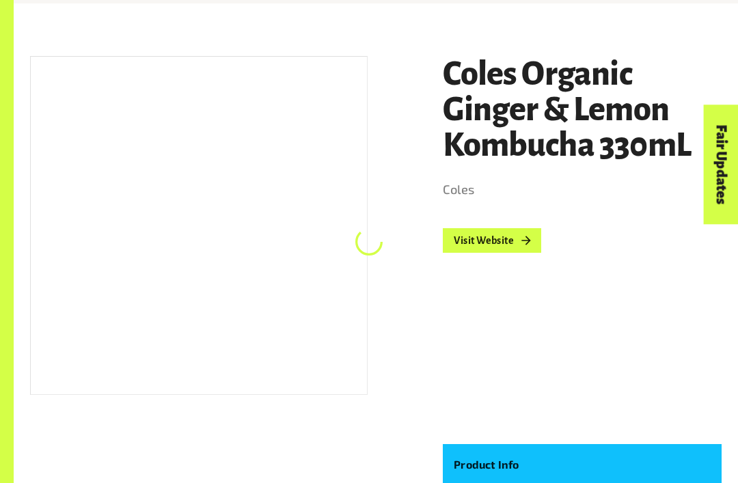
scroll to position [178, 0]
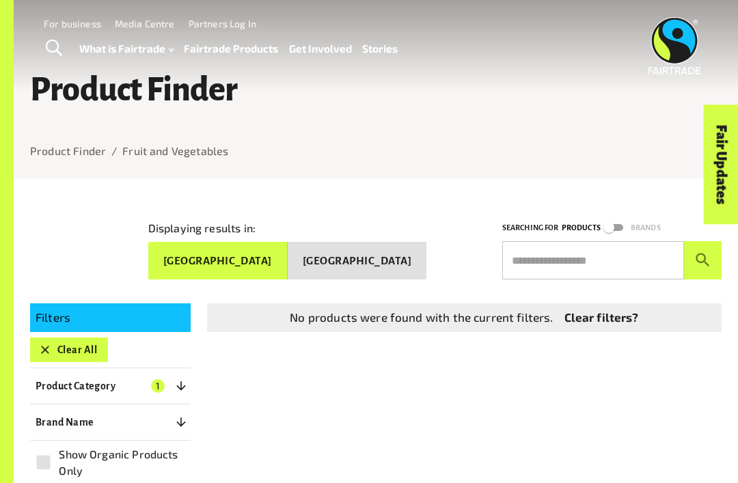
click at [609, 253] on input "text" at bounding box center [593, 260] width 182 height 38
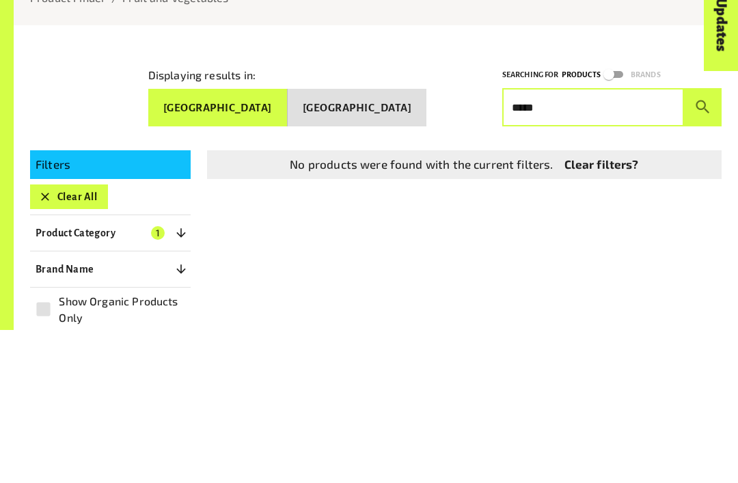
click at [702, 241] on button "submit" at bounding box center [703, 260] width 38 height 38
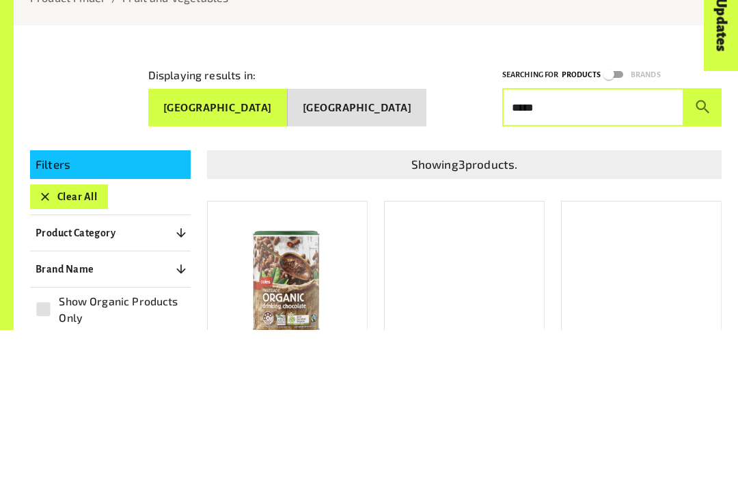
click at [702, 241] on button "submit" at bounding box center [703, 260] width 38 height 38
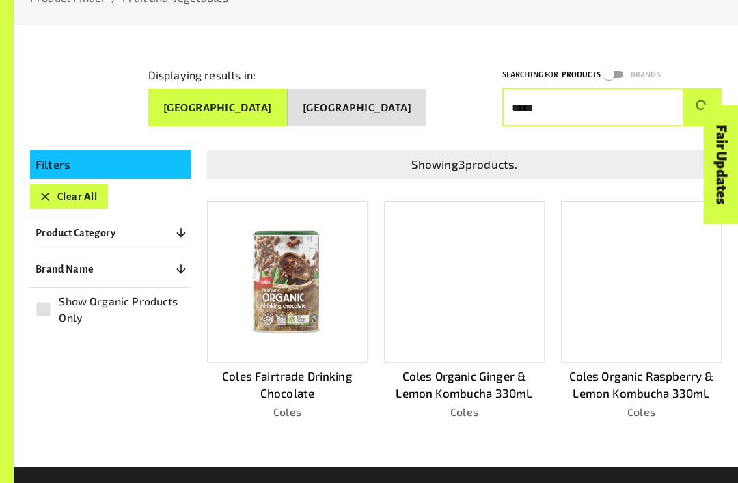
click at [562, 108] on input "*****" at bounding box center [593, 107] width 182 height 38
type input "*"
click at [693, 102] on icon "submit" at bounding box center [702, 107] width 18 height 18
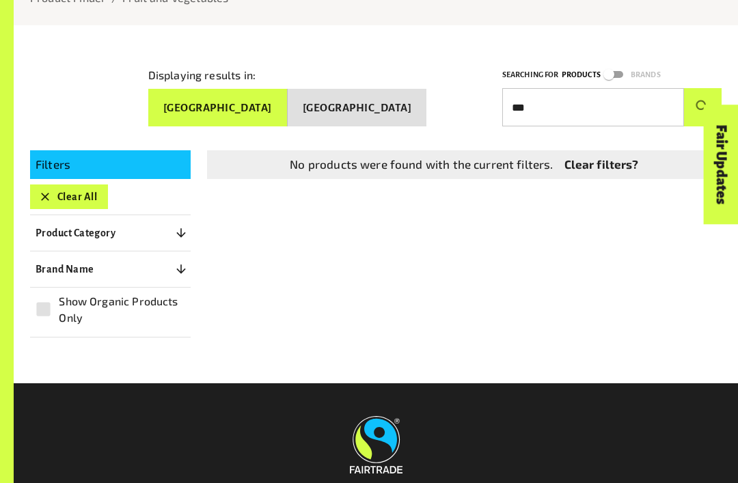
click at [521, 106] on input "***" at bounding box center [593, 107] width 182 height 38
click at [516, 102] on input "***" at bounding box center [593, 107] width 182 height 38
click at [518, 106] on input "***" at bounding box center [593, 107] width 182 height 38
click at [516, 106] on input "***" at bounding box center [593, 107] width 182 height 38
click at [520, 106] on input "***" at bounding box center [593, 107] width 182 height 38
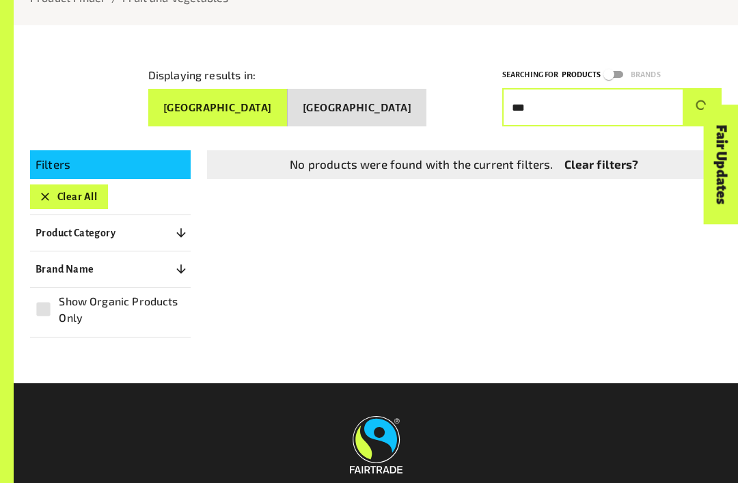
click at [529, 107] on input "***" at bounding box center [593, 107] width 182 height 38
click at [689, 110] on button "submit" at bounding box center [703, 107] width 38 height 38
click at [571, 102] on input "****" at bounding box center [593, 107] width 182 height 38
type input "*"
type input "*****"
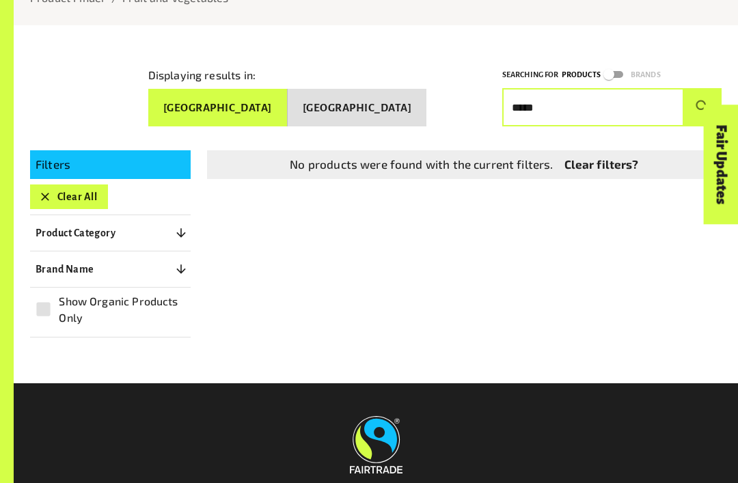
click at [706, 88] on button "submit" at bounding box center [703, 107] width 38 height 38
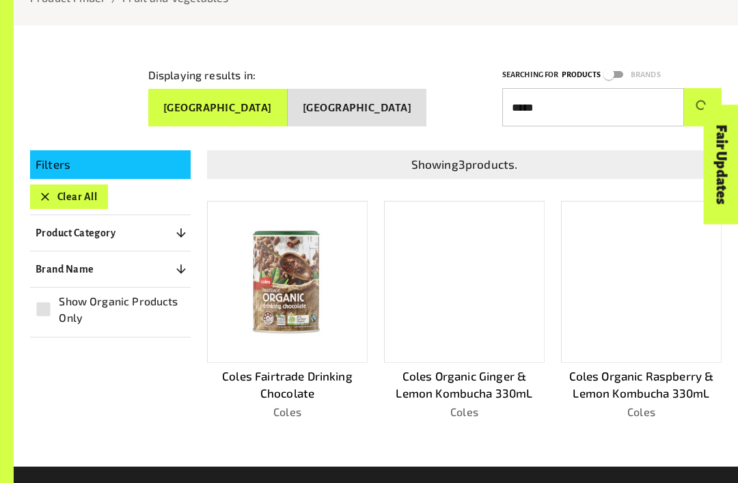
click at [314, 294] on img at bounding box center [287, 281] width 143 height 143
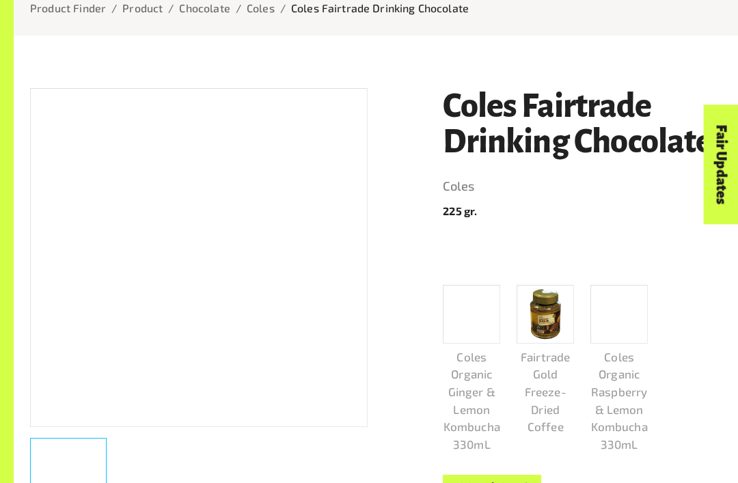
scroll to position [170, 0]
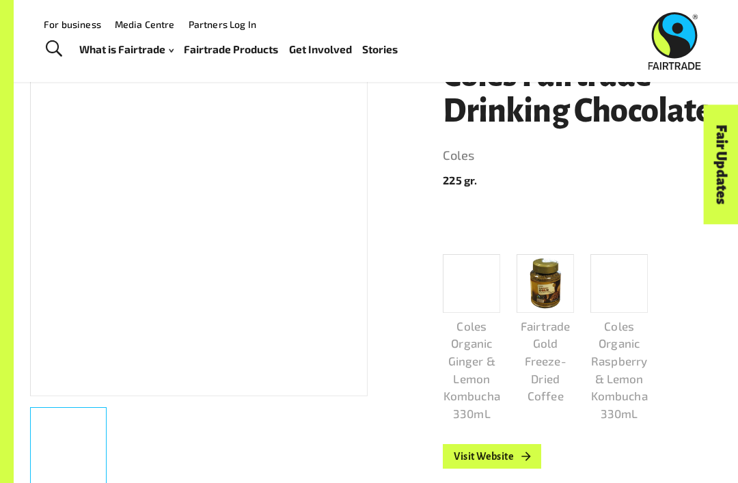
click at [138, 204] on div at bounding box center [198, 226] width 337 height 339
click at [138, 203] on div at bounding box center [198, 226] width 337 height 339
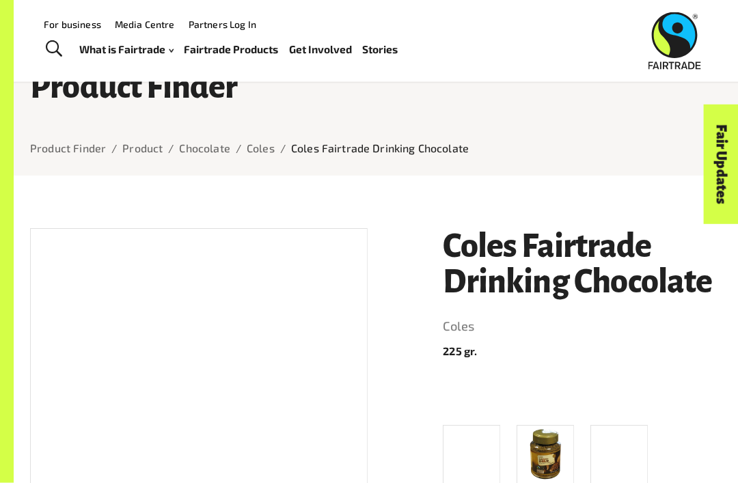
scroll to position [0, 0]
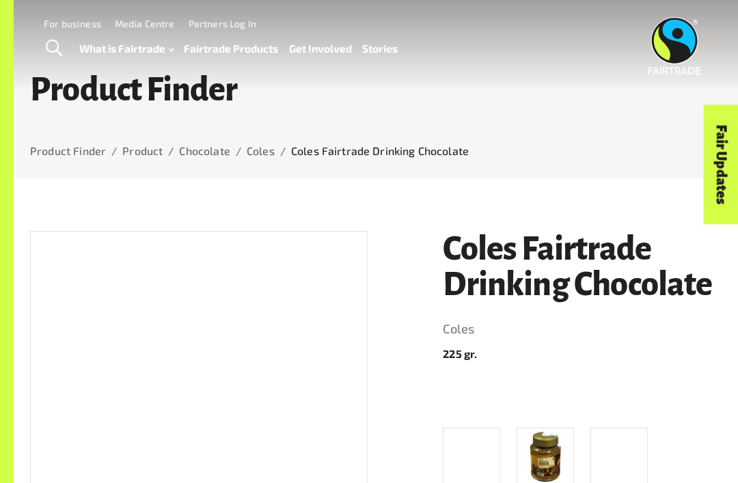
click at [275, 144] on ol "Product Finder / Product / Chocolate / Coles / Coles Fairtrade Drinking Chocola…" at bounding box center [375, 151] width 691 height 16
click at [422, 154] on p "Coles Fairtrade Drinking Chocolate" at bounding box center [380, 151] width 178 height 16
click at [588, 338] on link "Coles" at bounding box center [582, 329] width 279 height 22
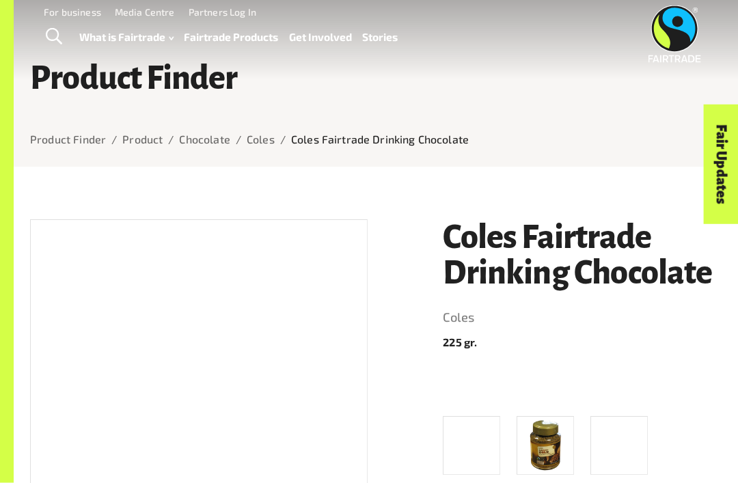
scroll to position [10, 0]
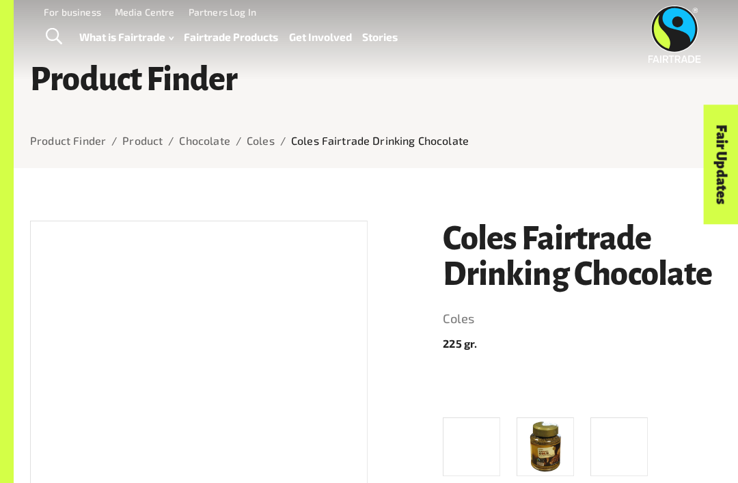
click at [671, 268] on h1 "Coles Fairtrade Drinking Chocolate" at bounding box center [582, 257] width 279 height 72
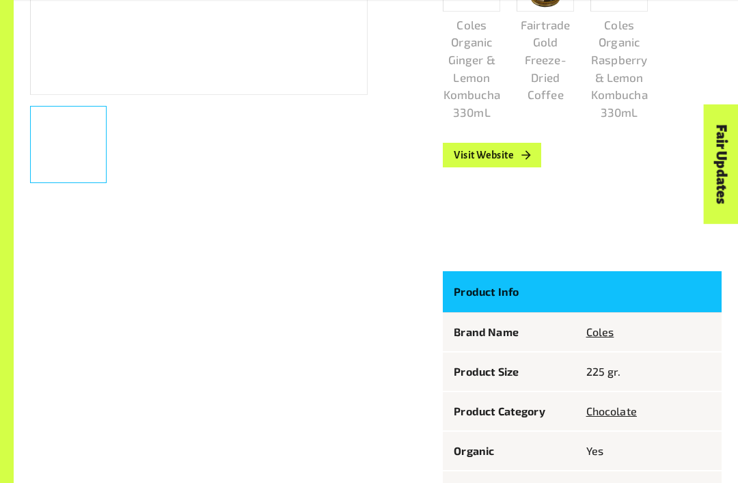
scroll to position [475, 0]
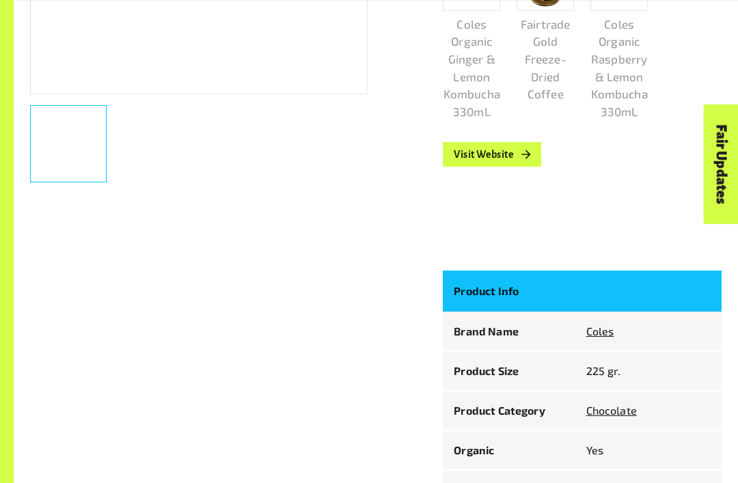
click at [519, 273] on th "Product Info" at bounding box center [509, 291] width 132 height 41
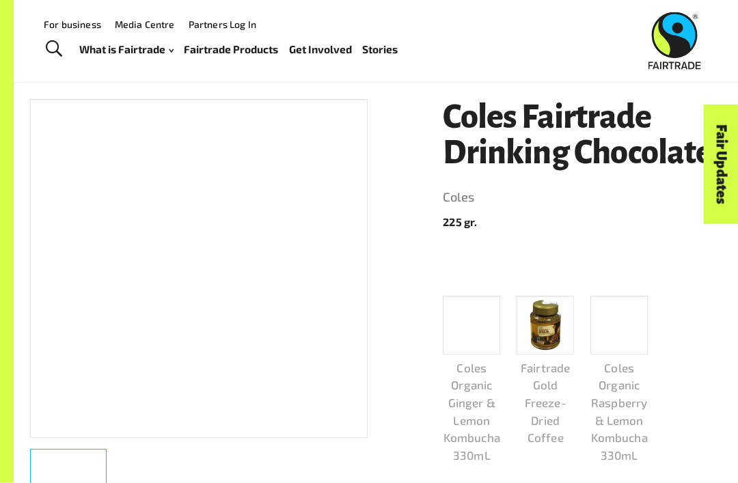
scroll to position [125, 0]
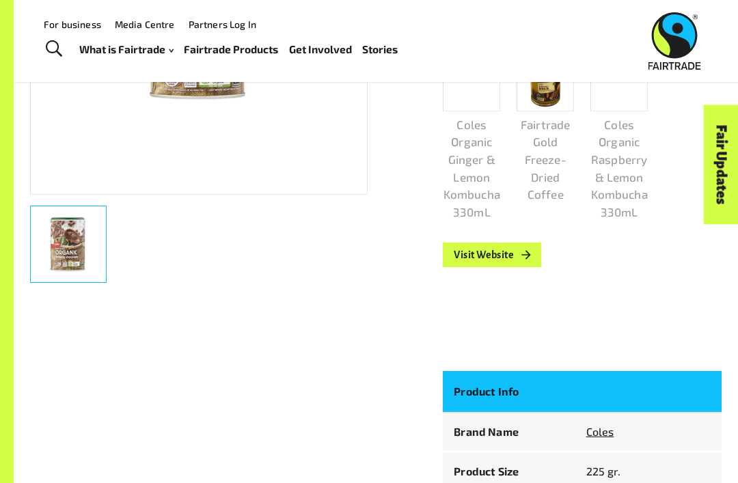
scroll to position [374, 0]
